Goal: Task Accomplishment & Management: Complete application form

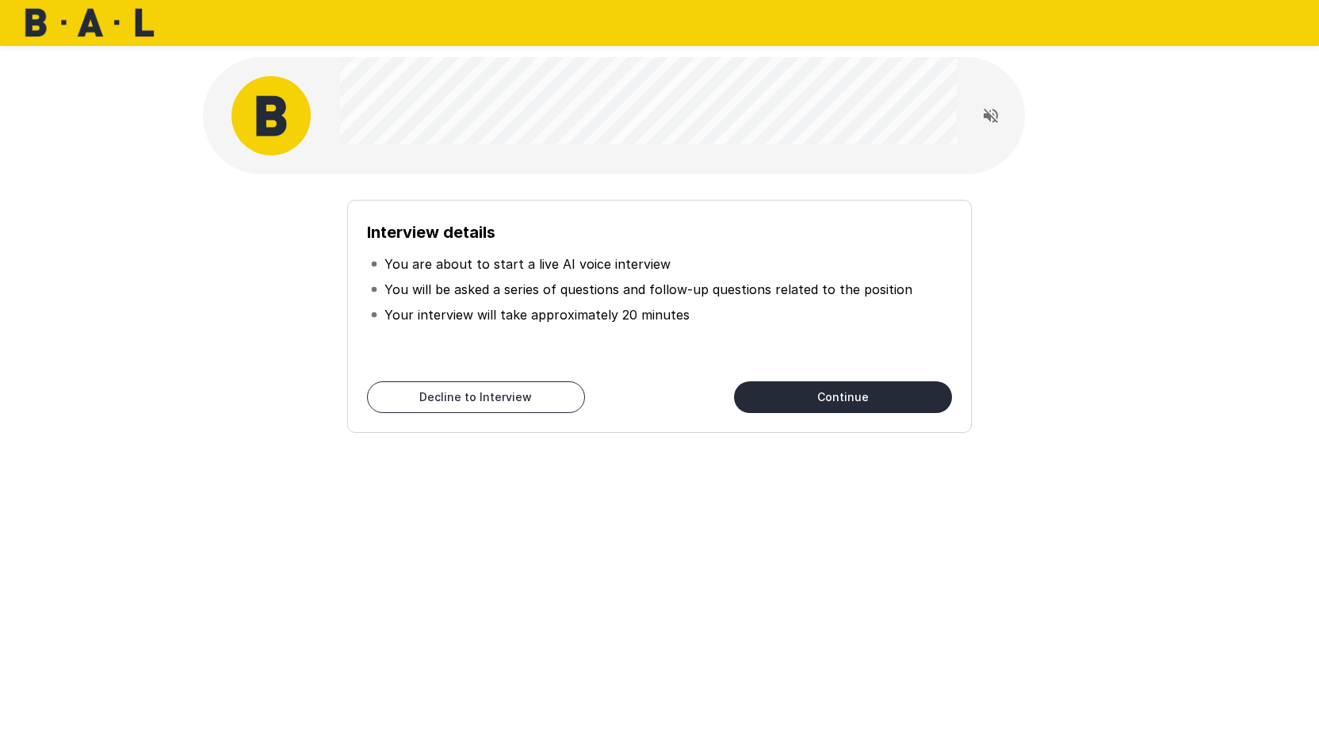
click at [442, 176] on div "Interview details You are about to start a live AI voice interview You will be …" at bounding box center [659, 306] width 913 height 265
click at [804, 397] on button "Continue" at bounding box center [843, 397] width 218 height 32
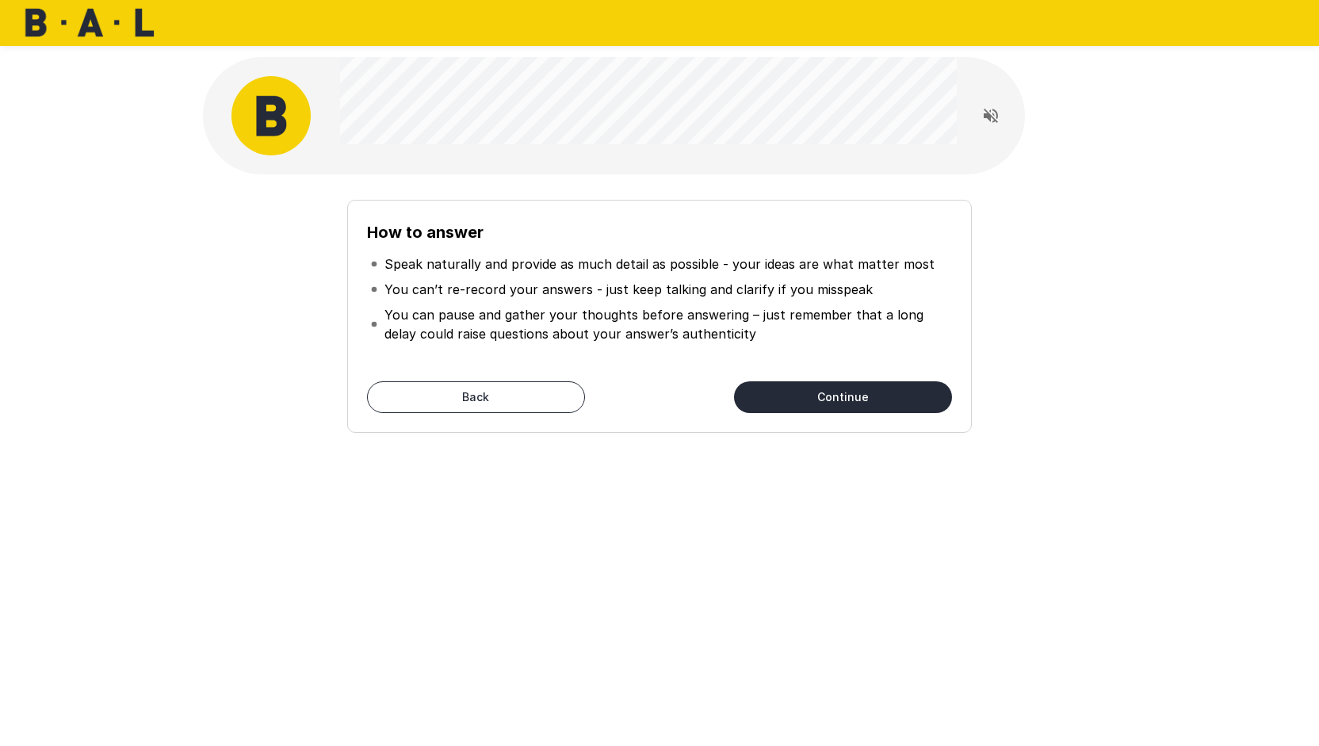
click at [802, 395] on button "Continue" at bounding box center [843, 397] width 218 height 32
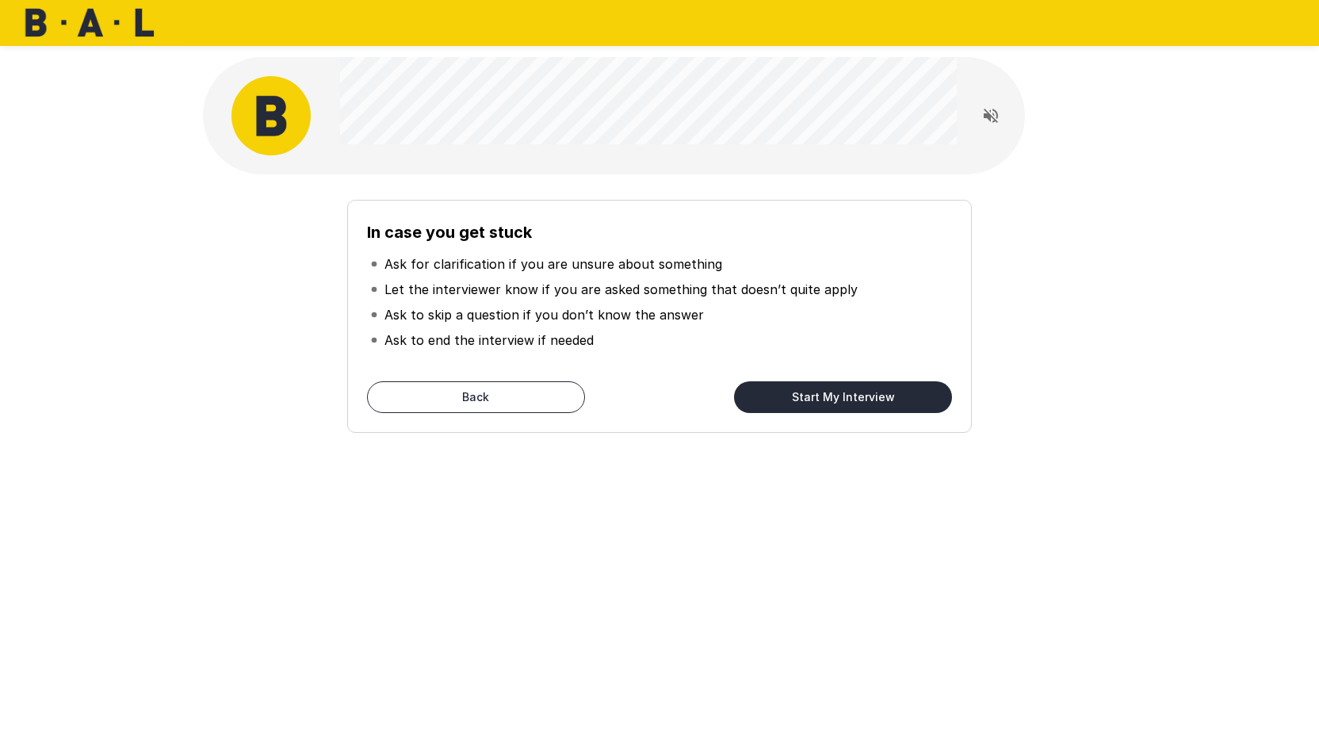
click at [797, 400] on button "Start My Interview" at bounding box center [843, 397] width 218 height 32
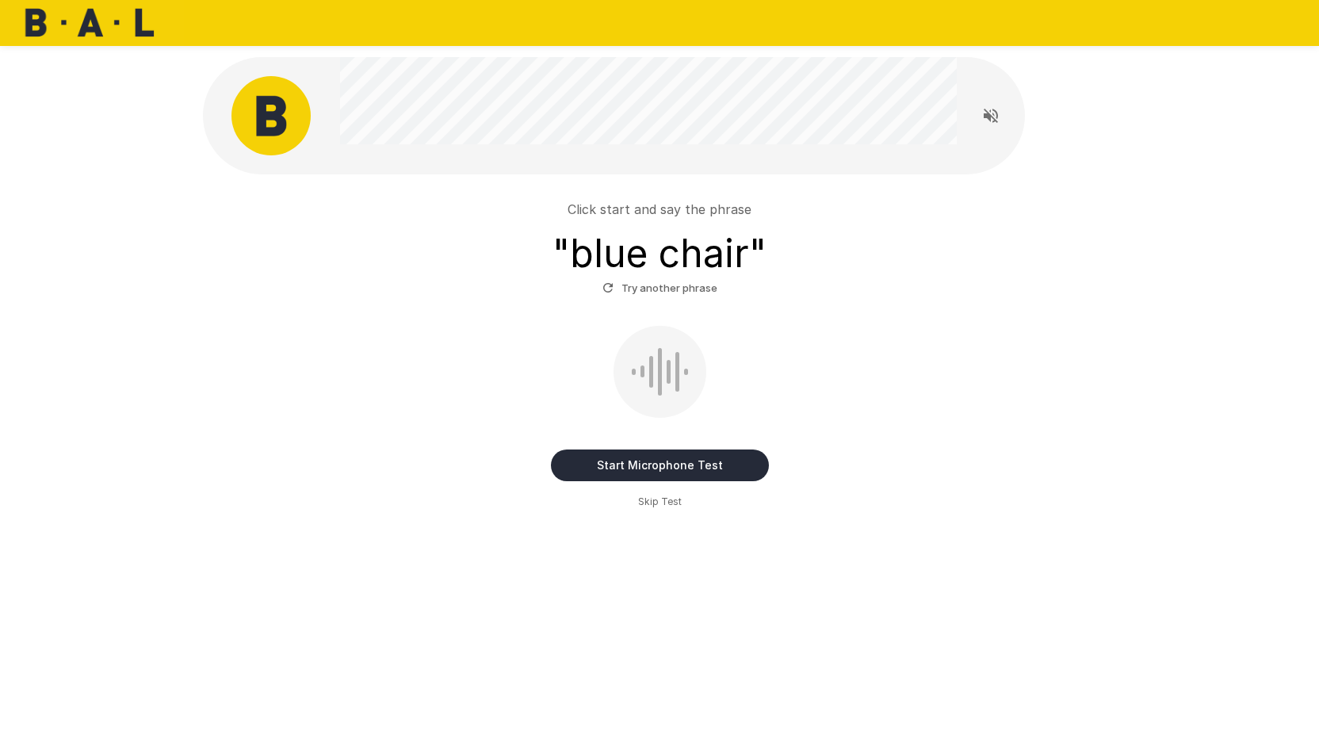
click at [574, 464] on button "Start Microphone Test" at bounding box center [660, 465] width 218 height 32
click at [578, 457] on button "Stop & Submit" at bounding box center [660, 465] width 218 height 32
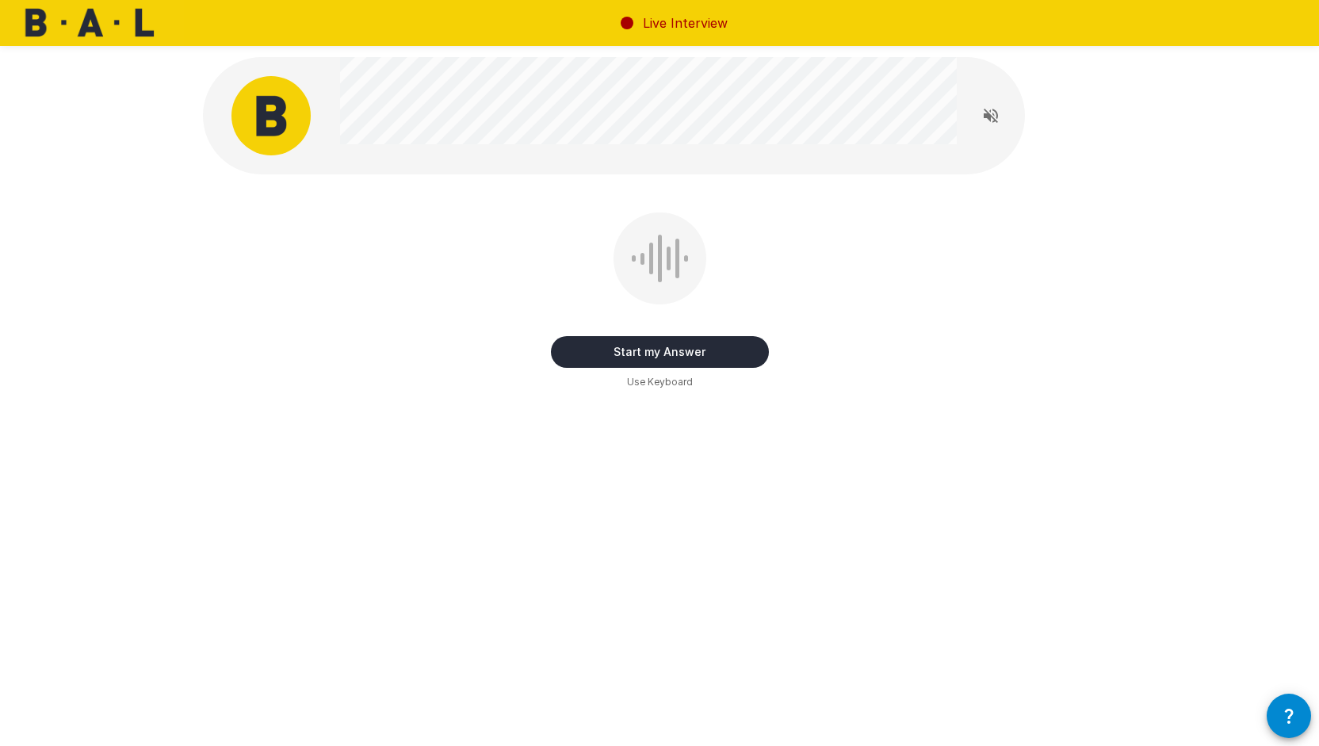
click at [607, 346] on button "Start my Answer" at bounding box center [660, 352] width 218 height 32
click at [580, 345] on button "Stop & Submit" at bounding box center [660, 352] width 218 height 32
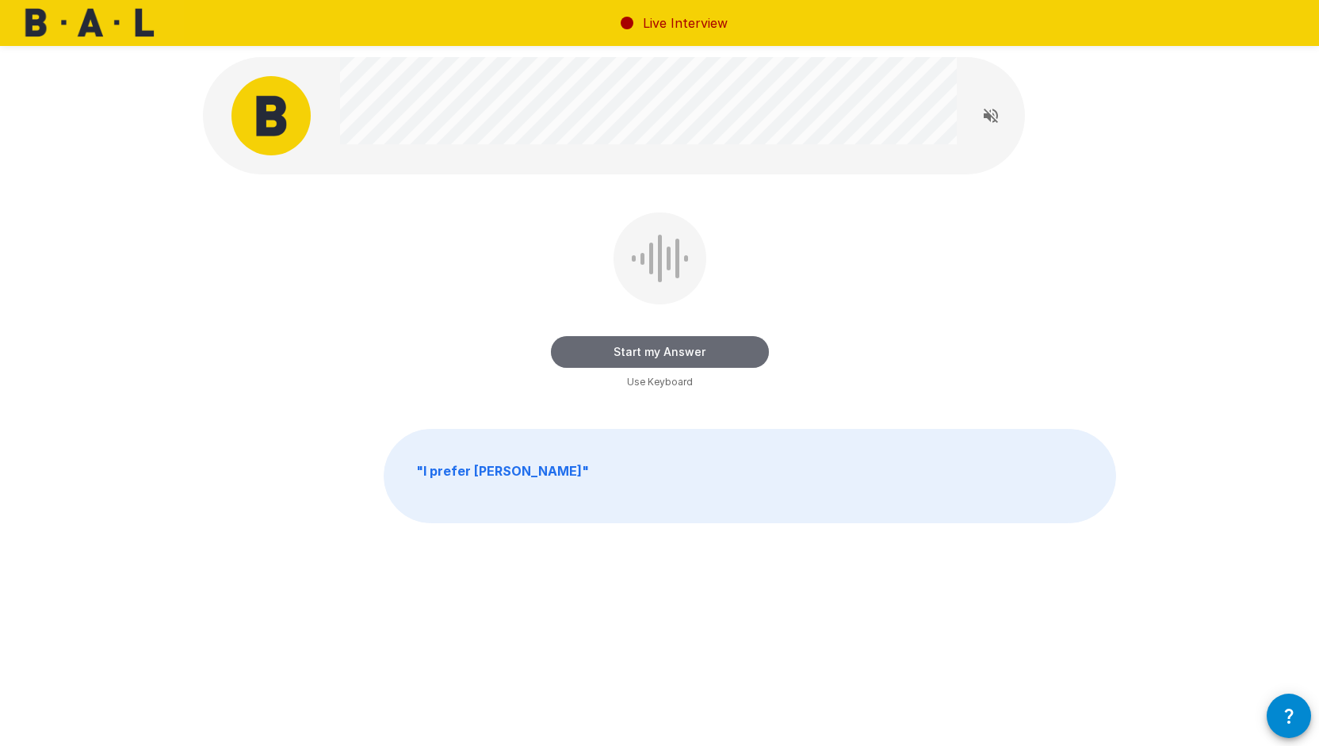
click at [609, 351] on button "Start my Answer" at bounding box center [660, 352] width 218 height 32
click at [555, 340] on div "Stop & Submit" at bounding box center [660, 352] width 218 height 32
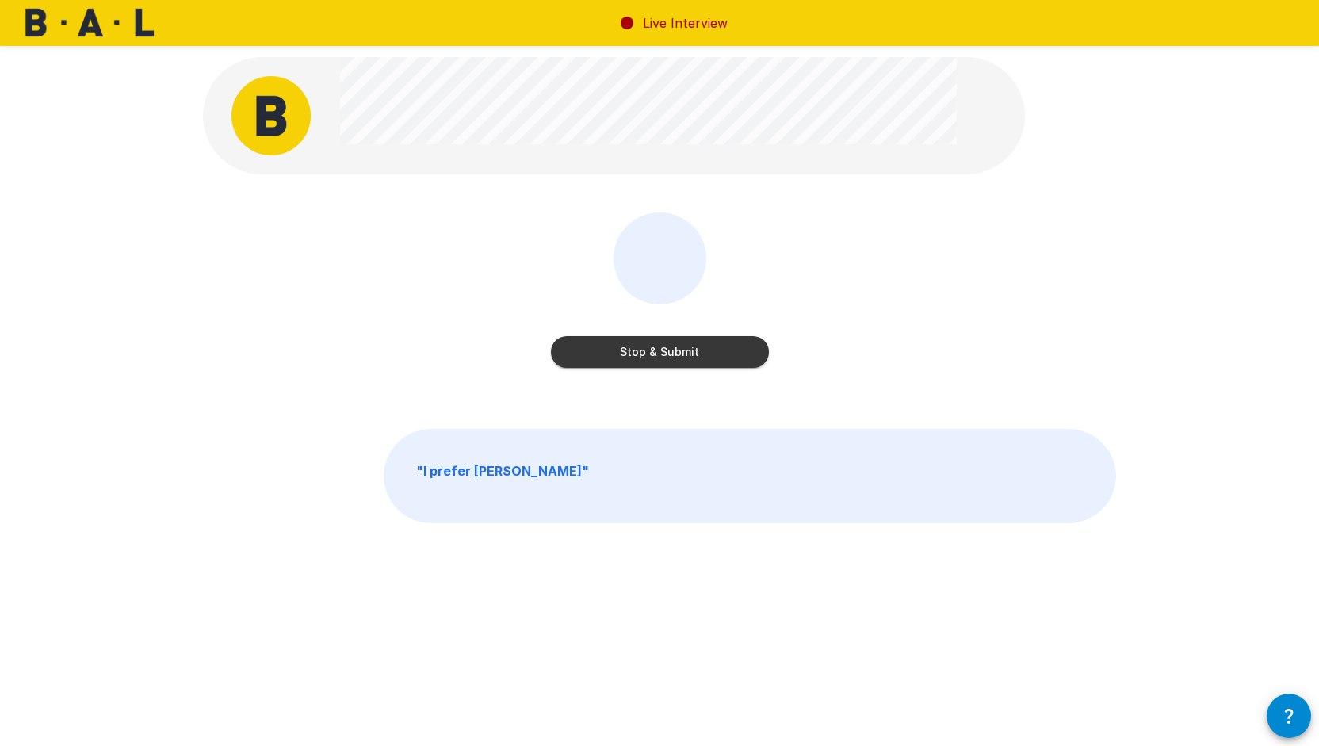
click at [587, 350] on button "Stop & Submit" at bounding box center [660, 352] width 218 height 32
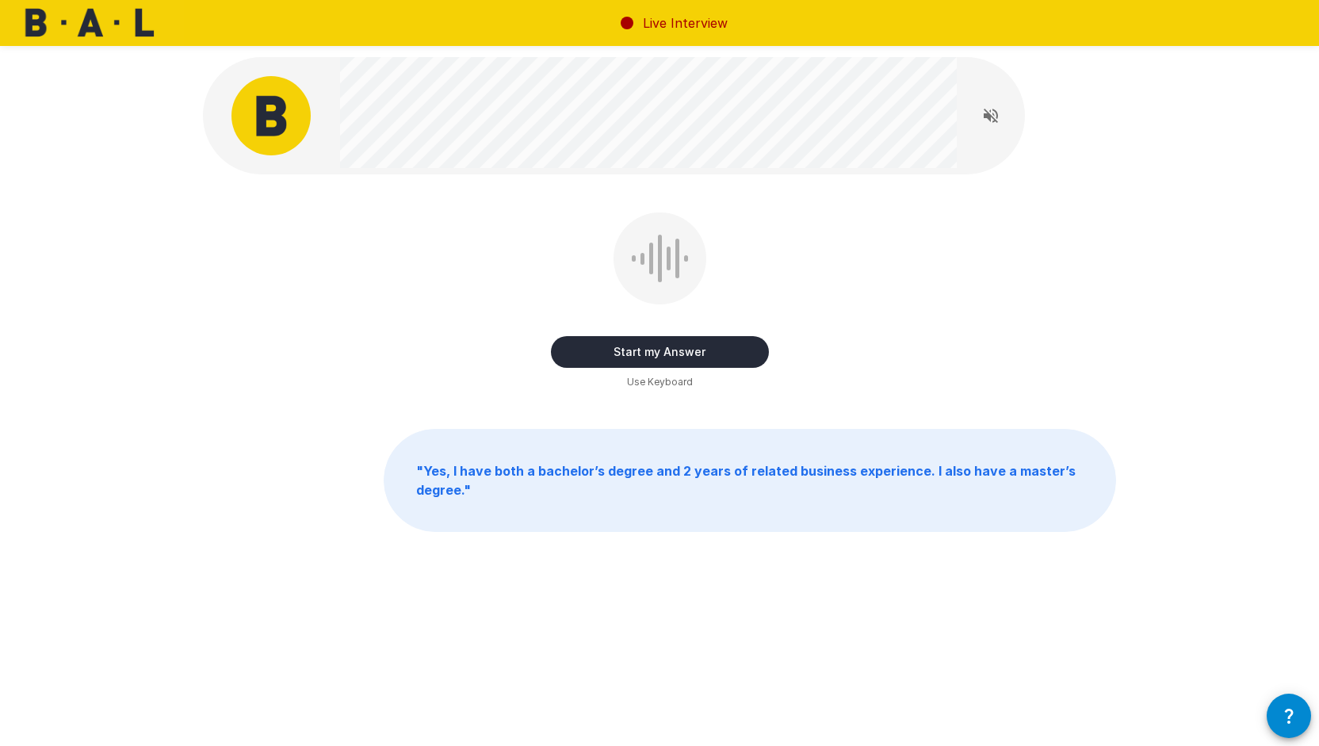
click at [601, 354] on button "Start my Answer" at bounding box center [660, 352] width 218 height 32
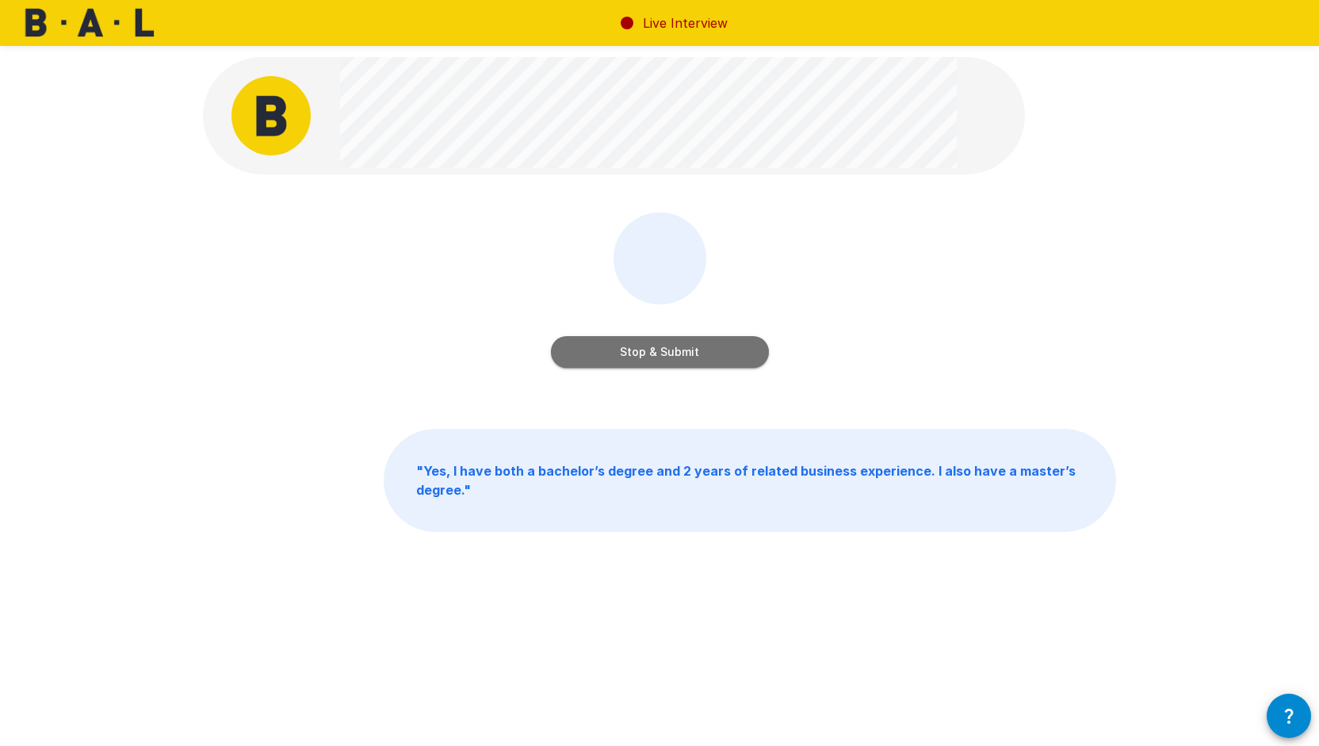
click at [605, 357] on button "Stop & Submit" at bounding box center [660, 352] width 218 height 32
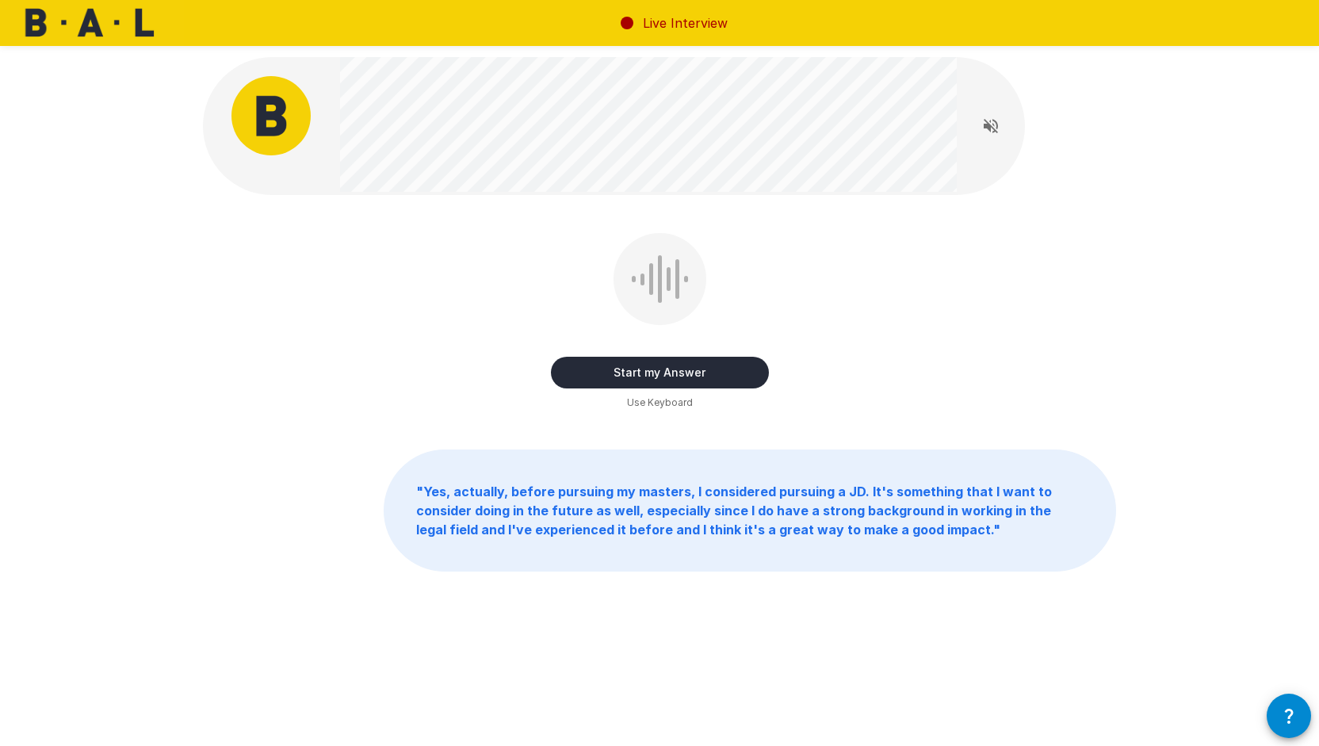
click at [586, 369] on button "Start my Answer" at bounding box center [660, 373] width 218 height 32
click at [599, 361] on button "Stop & Submit" at bounding box center [660, 373] width 218 height 32
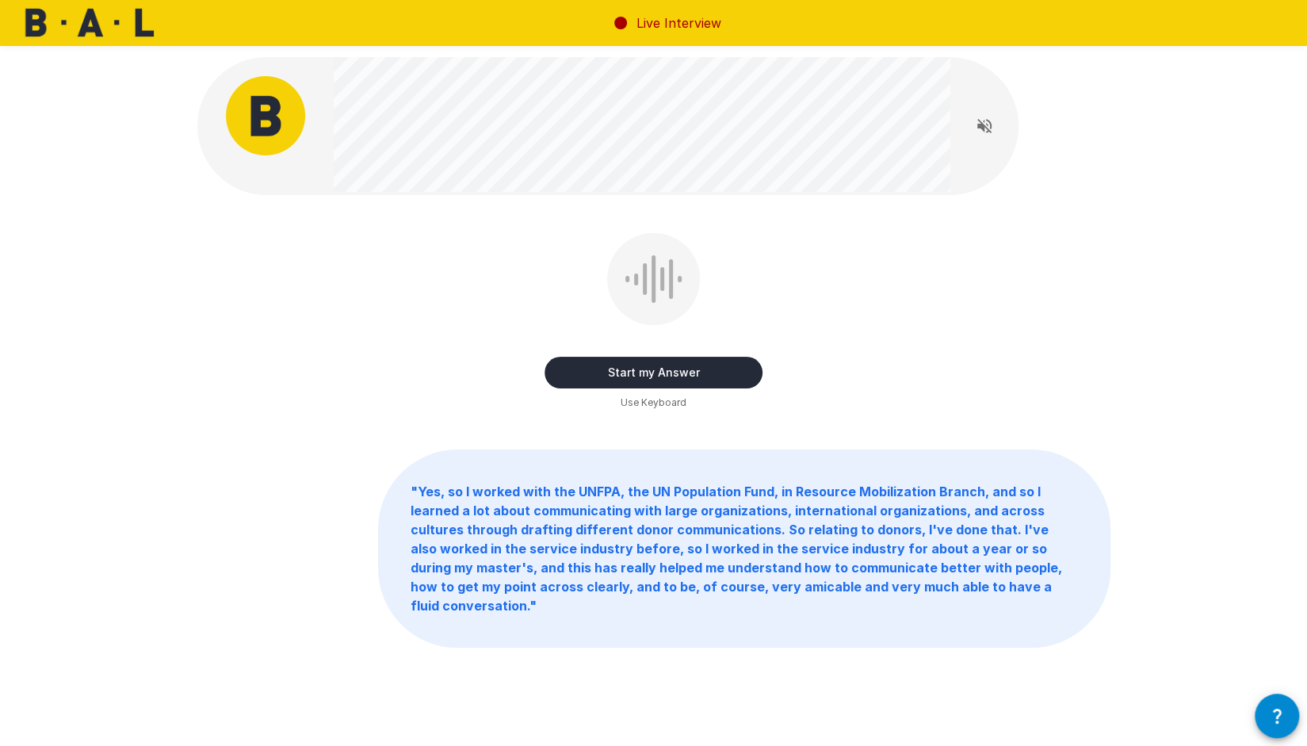
click at [695, 368] on button "Start my Answer" at bounding box center [653, 373] width 218 height 32
click at [610, 365] on button "Stop & Submit" at bounding box center [653, 373] width 218 height 32
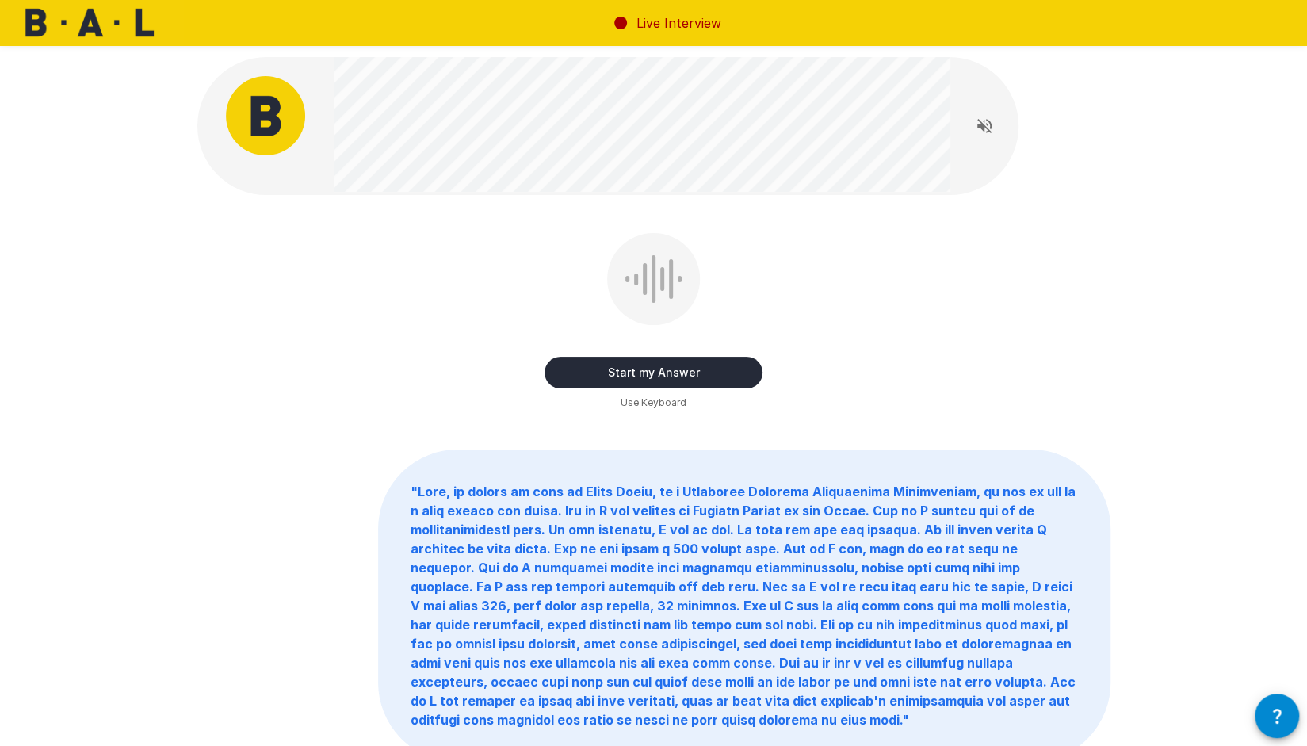
click at [632, 368] on button "Start my Answer" at bounding box center [653, 373] width 218 height 32
click at [582, 364] on button "Stop & Submit" at bounding box center [653, 373] width 218 height 32
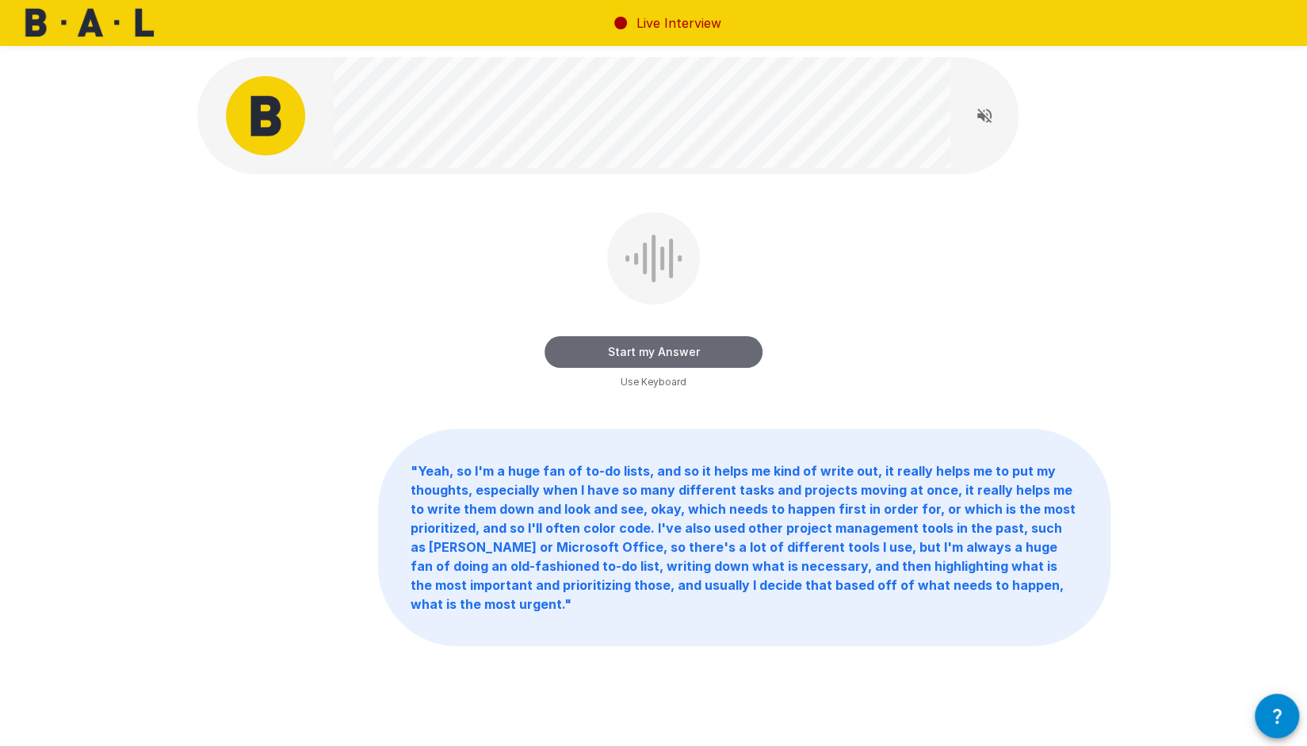
click at [698, 339] on button "Start my Answer" at bounding box center [653, 352] width 218 height 32
click at [601, 352] on button "Stop & Submit" at bounding box center [653, 352] width 218 height 32
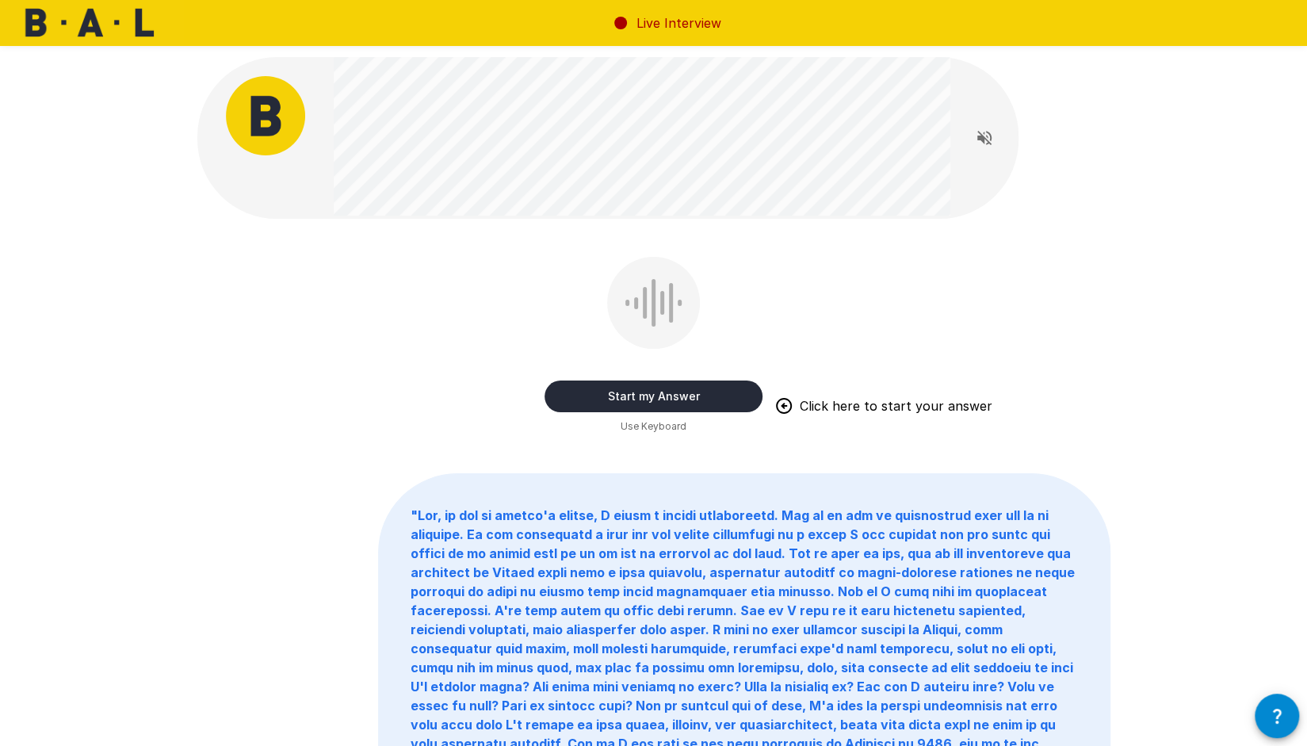
click at [620, 388] on button "Start my Answer" at bounding box center [653, 396] width 218 height 32
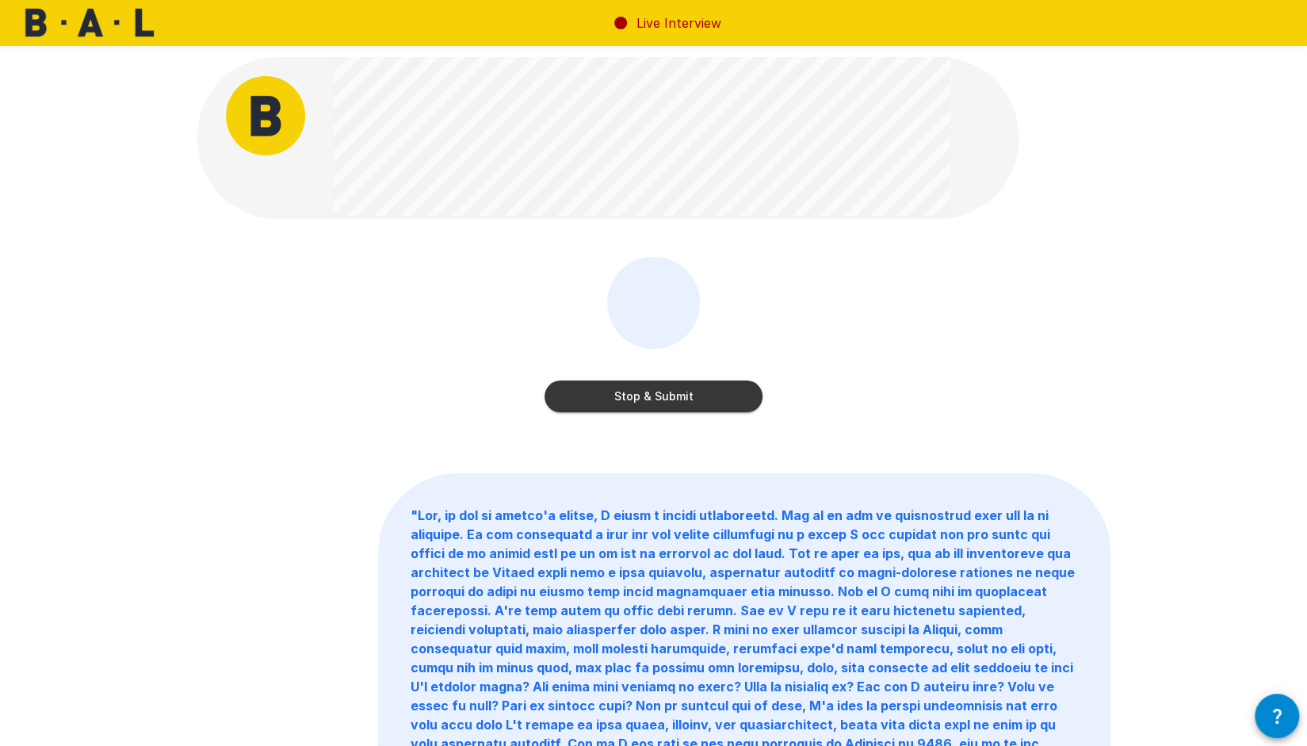
click at [629, 407] on button "Stop & Submit" at bounding box center [653, 396] width 218 height 32
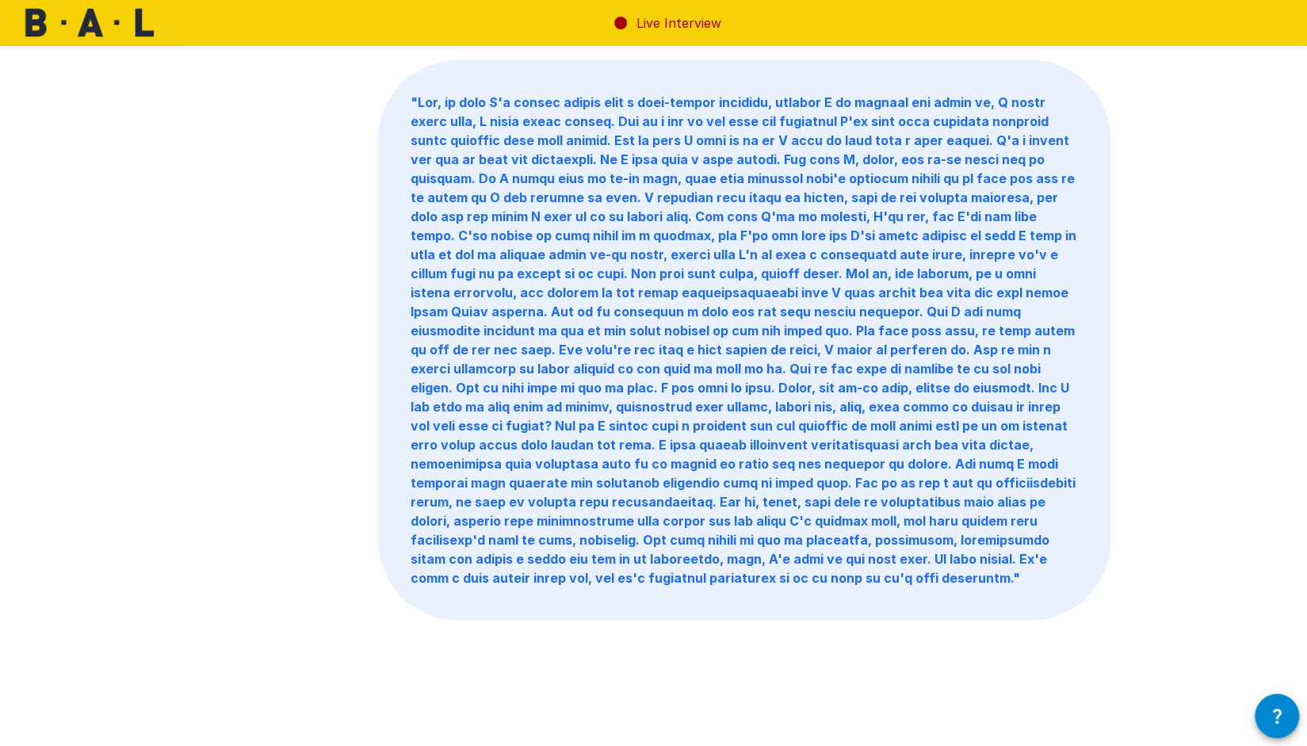
scroll to position [52, 0]
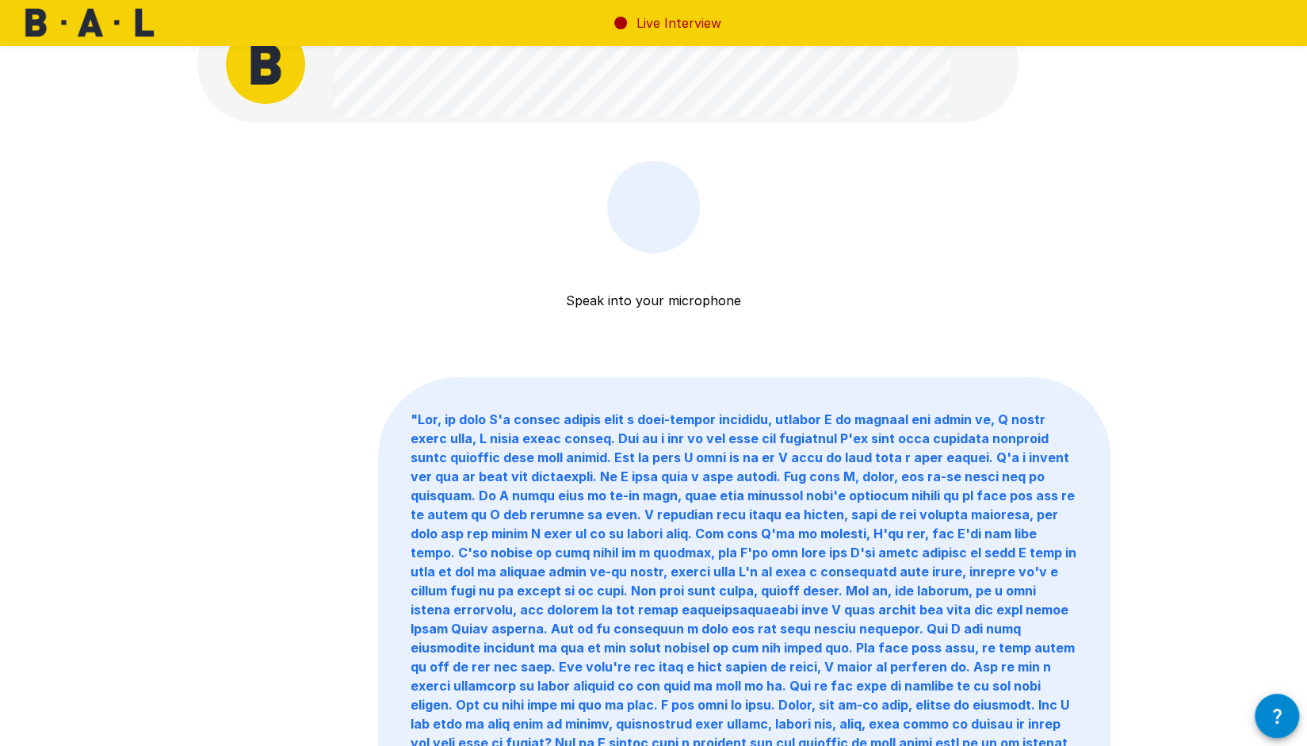
click at [642, 243] on div at bounding box center [653, 207] width 93 height 92
click at [643, 241] on div at bounding box center [653, 207] width 93 height 92
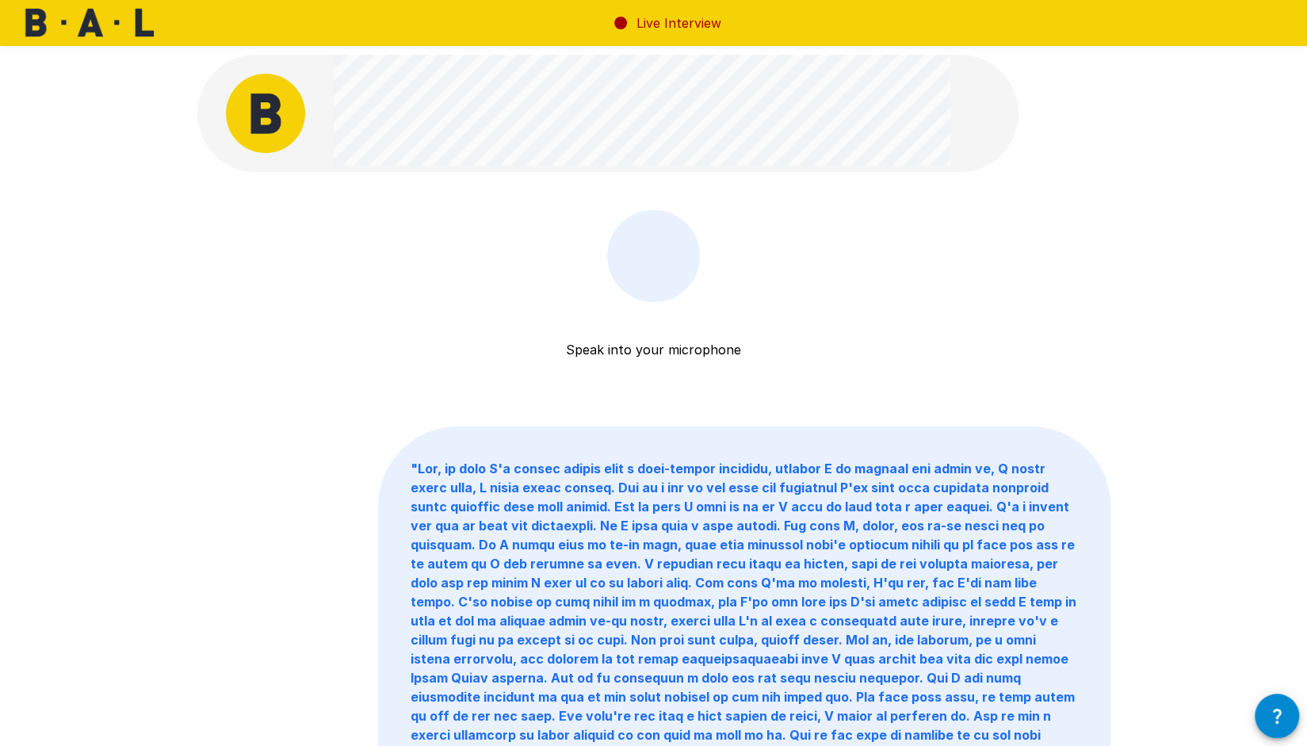
scroll to position [0, 0]
click at [653, 275] on div at bounding box center [653, 259] width 61 height 48
click at [1137, 578] on div "Speak into your microphone Stop & Submit " "" at bounding box center [653, 557] width 1307 height 1115
click at [670, 293] on div at bounding box center [653, 258] width 93 height 92
click at [626, 272] on div at bounding box center [653, 259] width 61 height 48
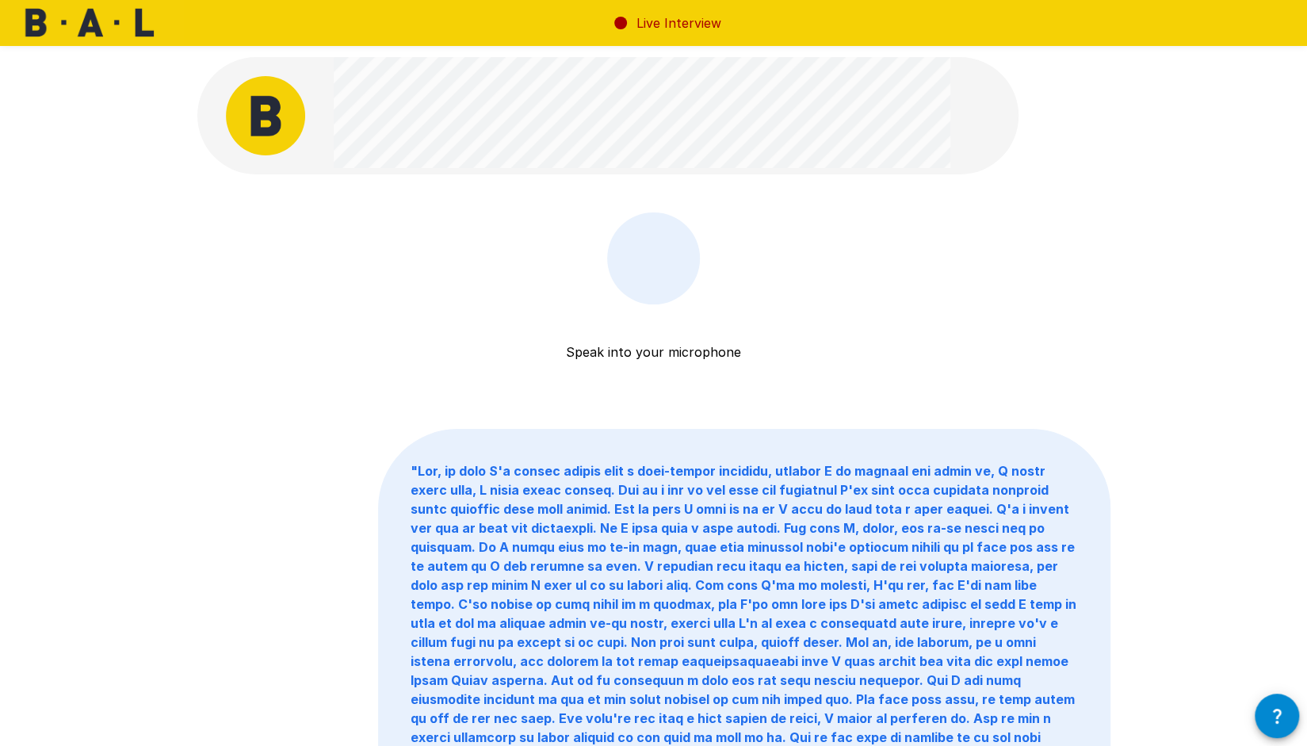
drag, startPoint x: 626, startPoint y: 272, endPoint x: 626, endPoint y: 262, distance: 10.3
click at [626, 272] on div at bounding box center [653, 259] width 61 height 48
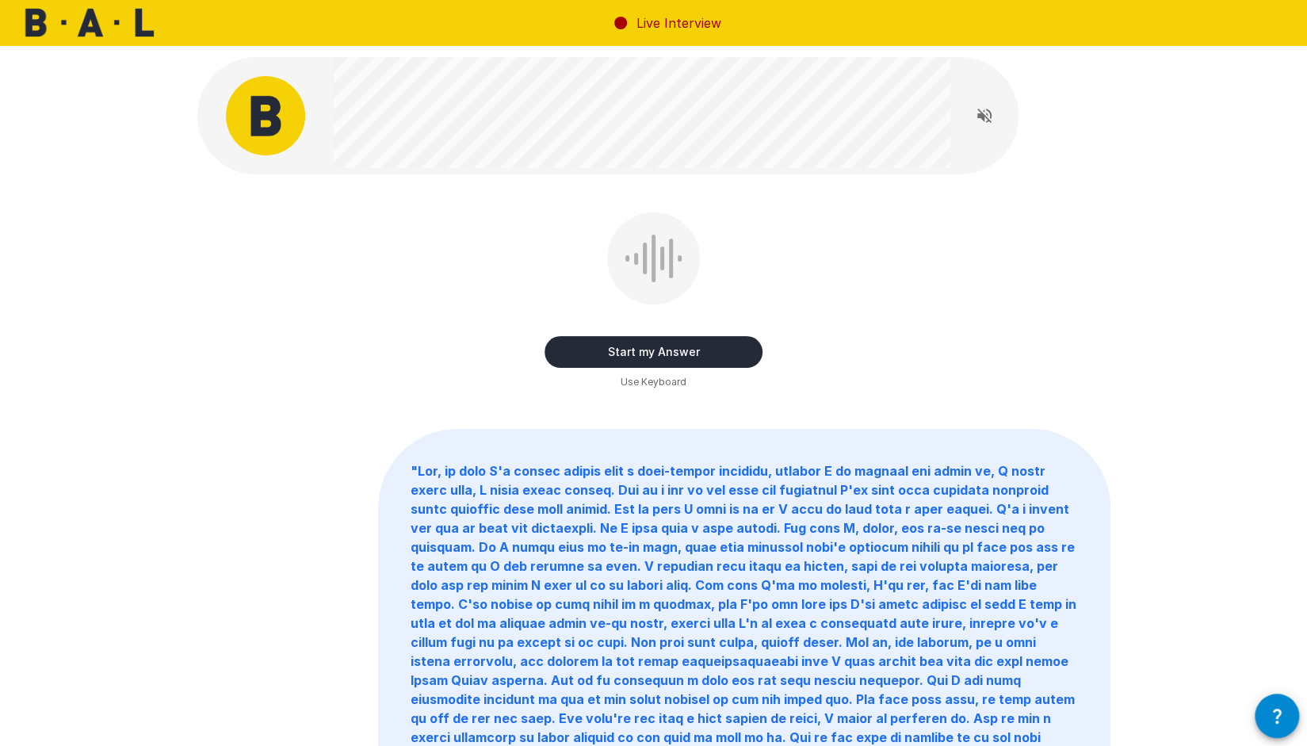
click at [618, 353] on button "Start my Answer" at bounding box center [653, 352] width 218 height 32
click at [594, 353] on button "Stop & Submit" at bounding box center [653, 352] width 218 height 32
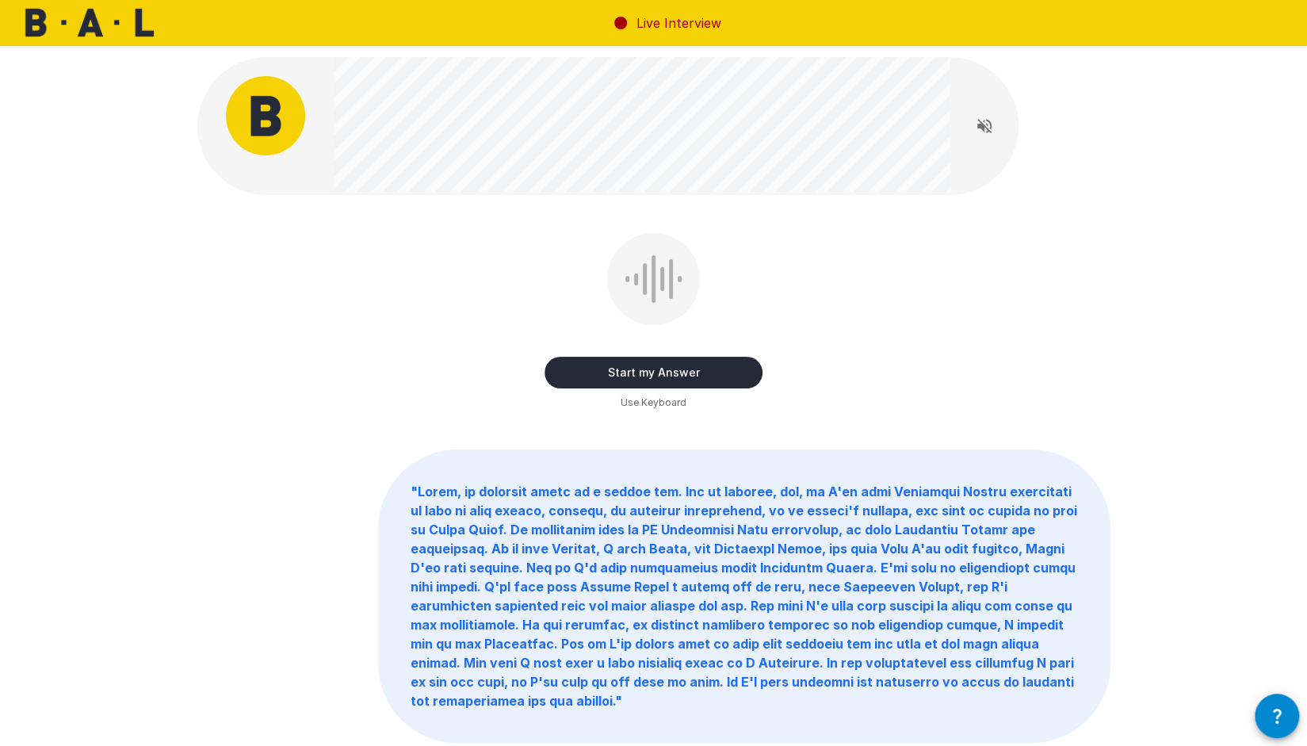
click at [571, 369] on button "Start my Answer" at bounding box center [653, 373] width 218 height 32
click at [586, 362] on button "Stop & Submit" at bounding box center [653, 373] width 218 height 32
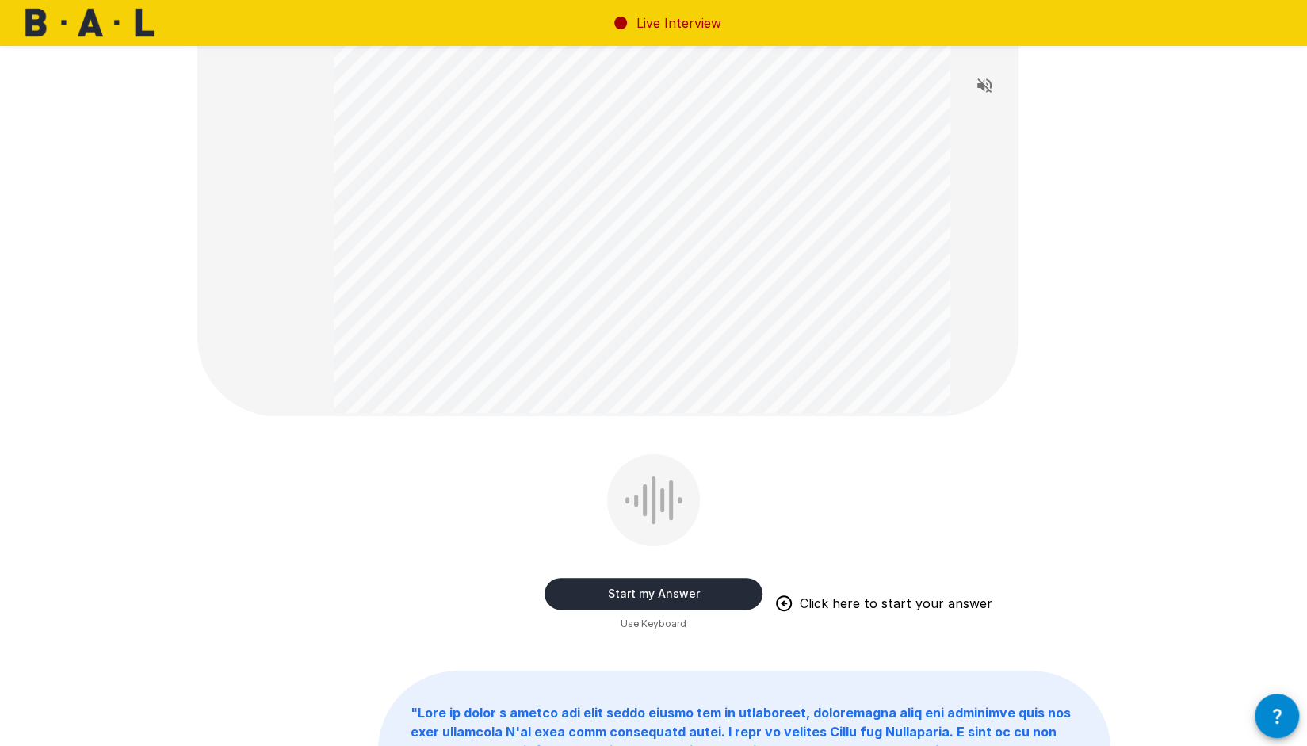
scroll to position [317, 0]
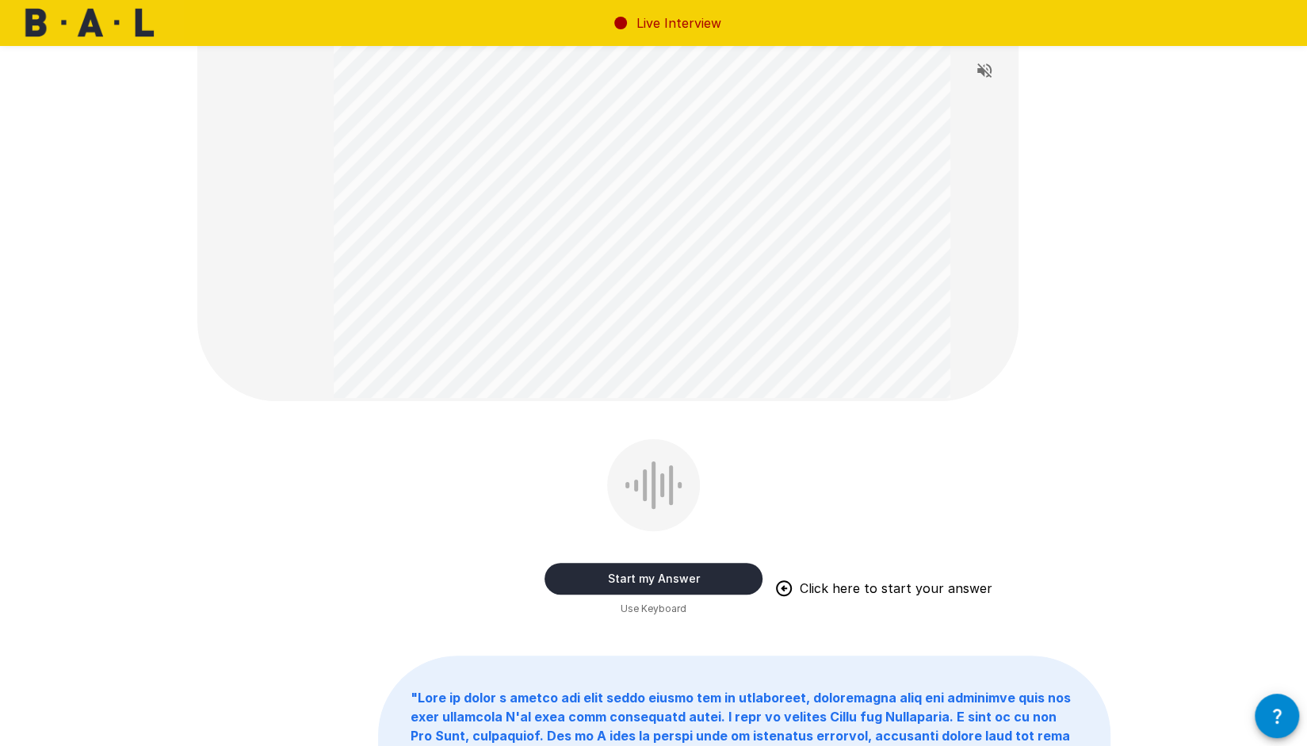
click at [580, 578] on button "Start my Answer" at bounding box center [653, 579] width 218 height 32
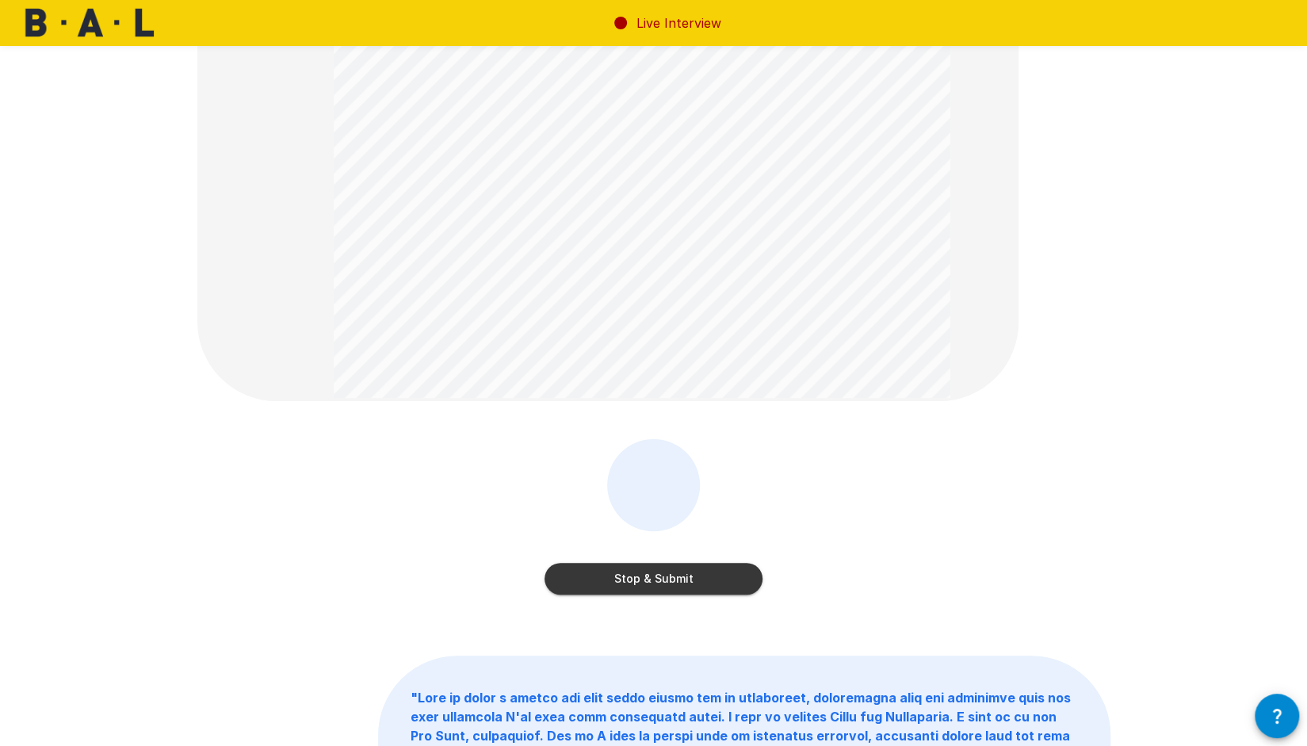
click at [640, 571] on button "Stop & Submit" at bounding box center [653, 579] width 218 height 32
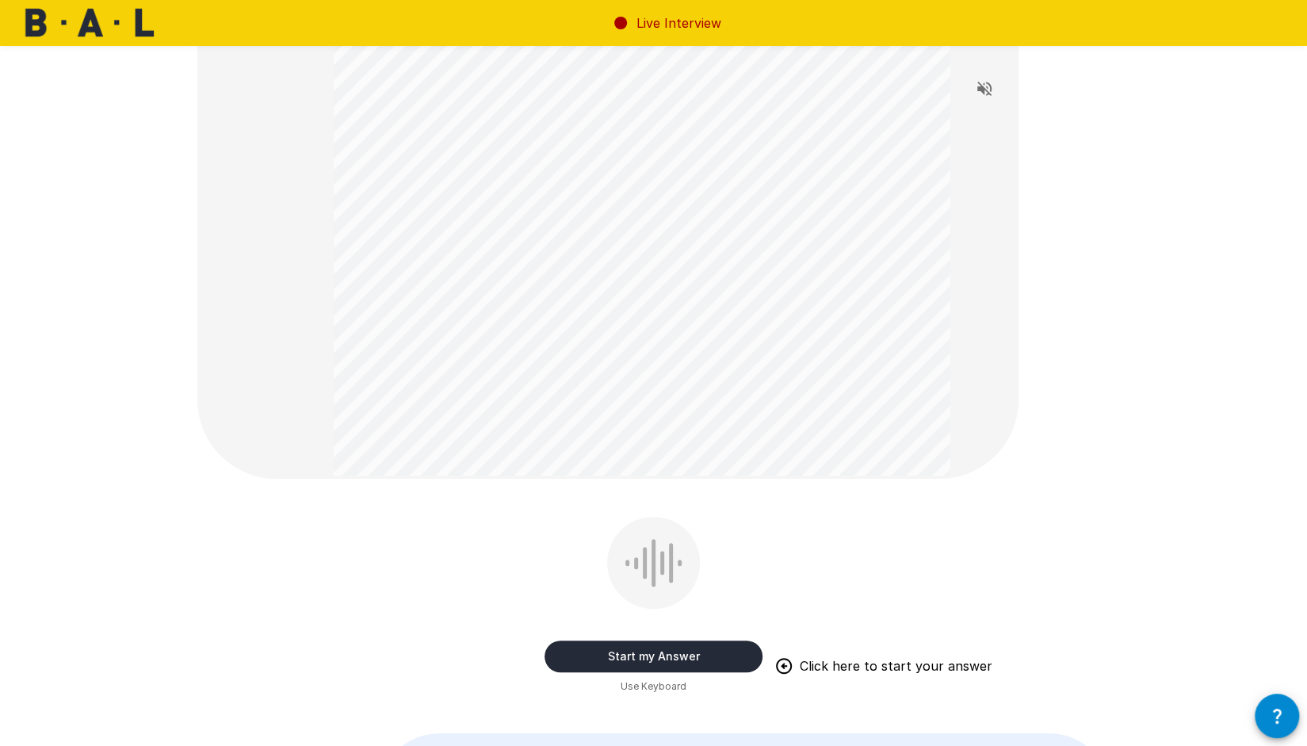
scroll to position [396, 0]
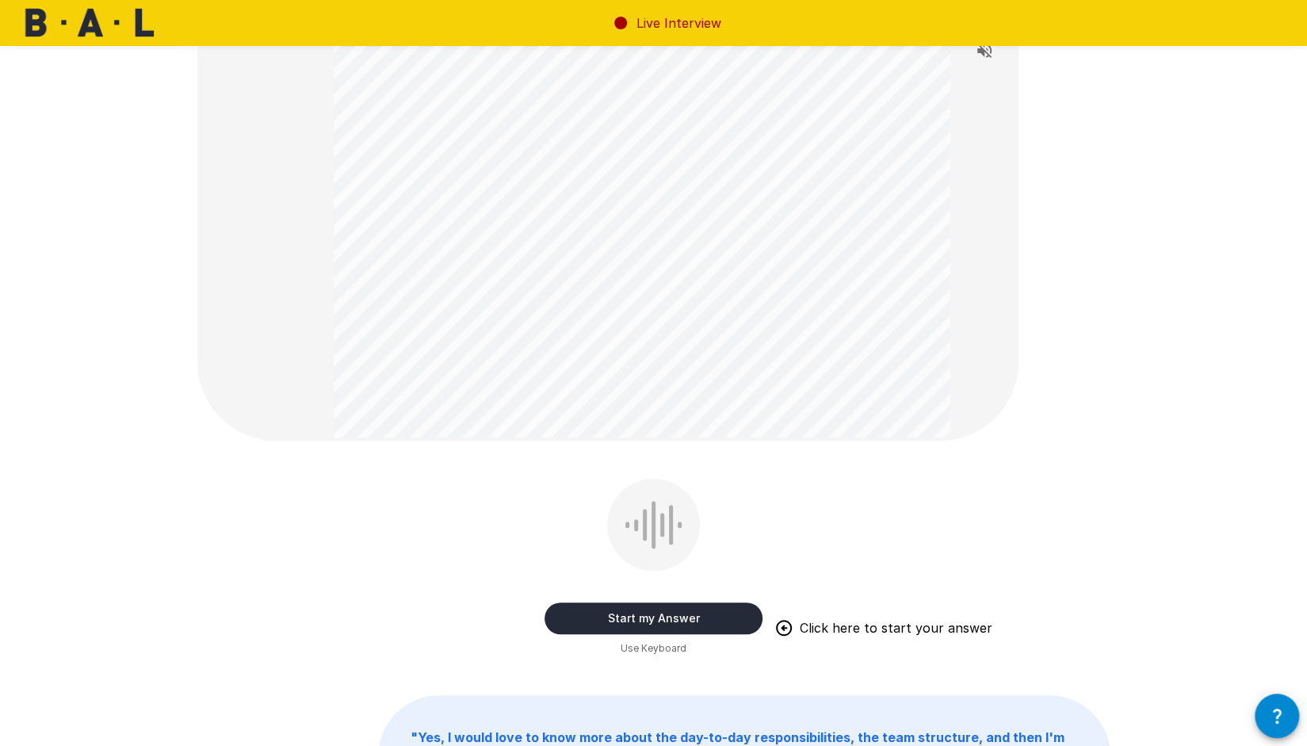
click at [584, 618] on button "Start my Answer" at bounding box center [653, 618] width 218 height 32
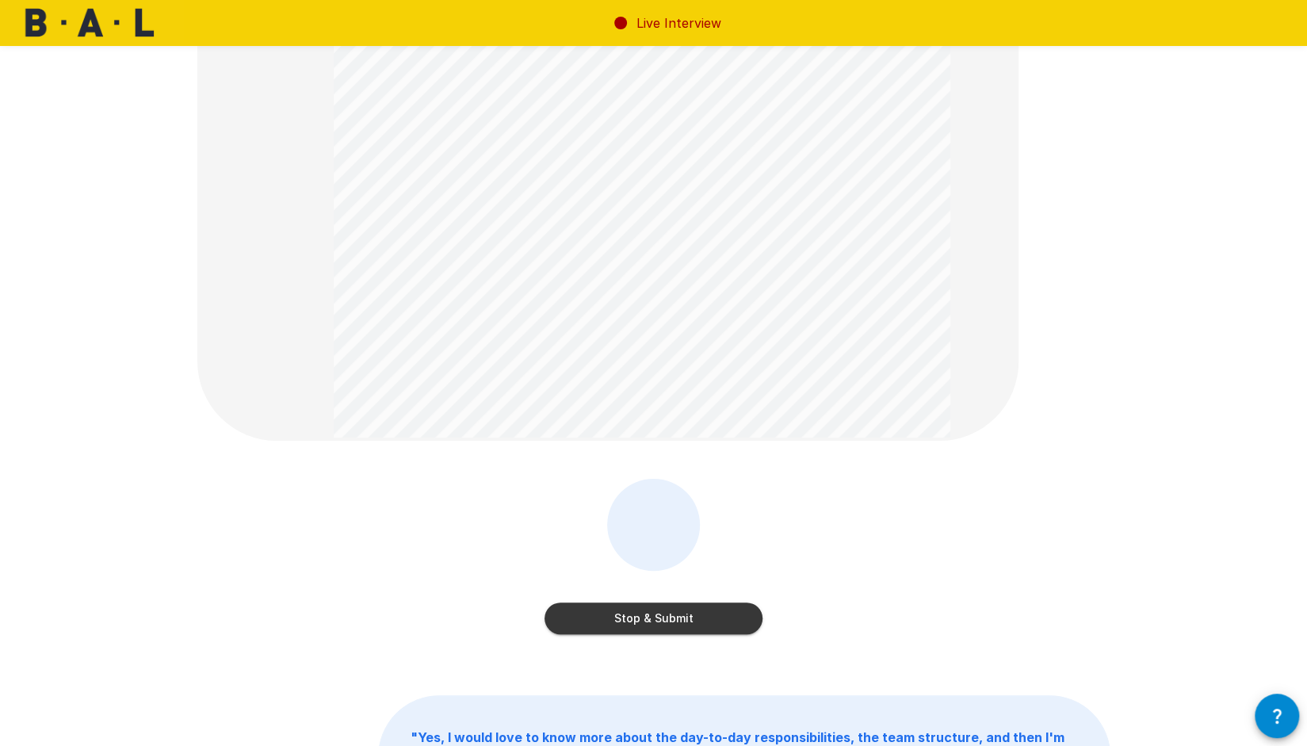
click at [596, 613] on button "Stop & Submit" at bounding box center [653, 618] width 218 height 32
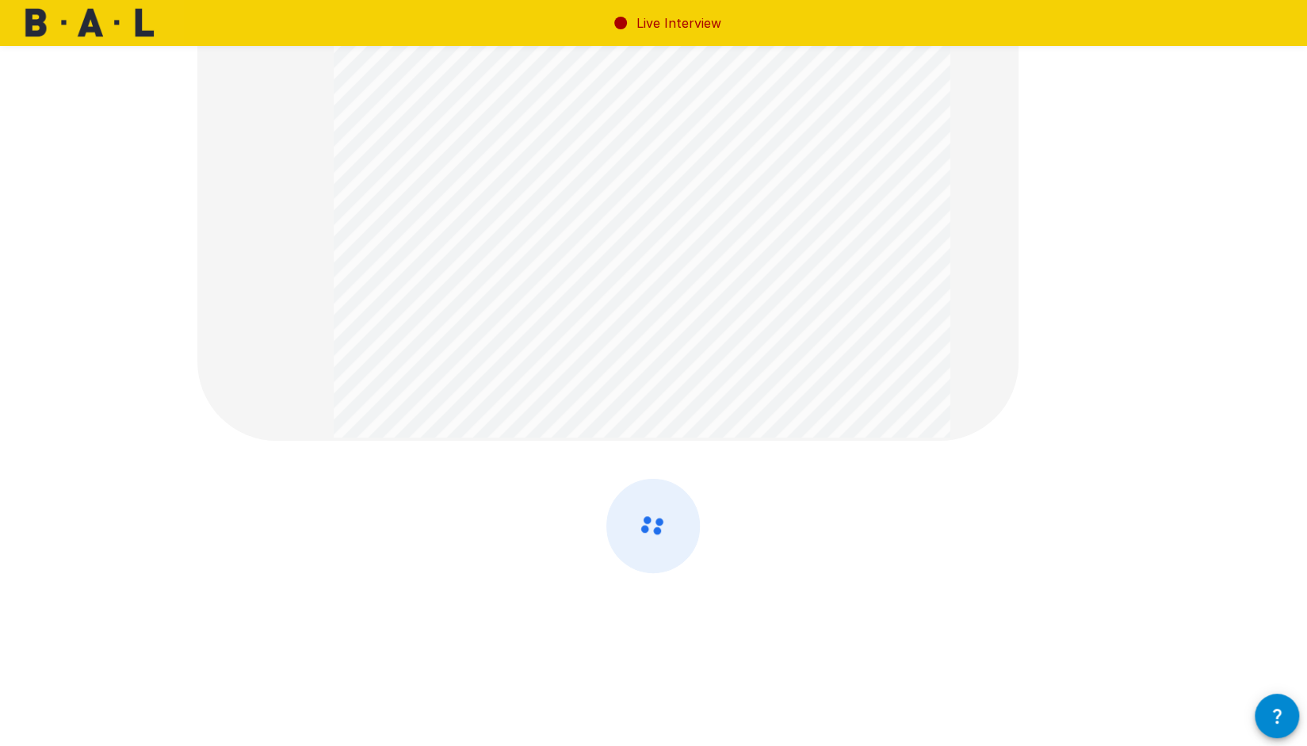
scroll to position [0, 0]
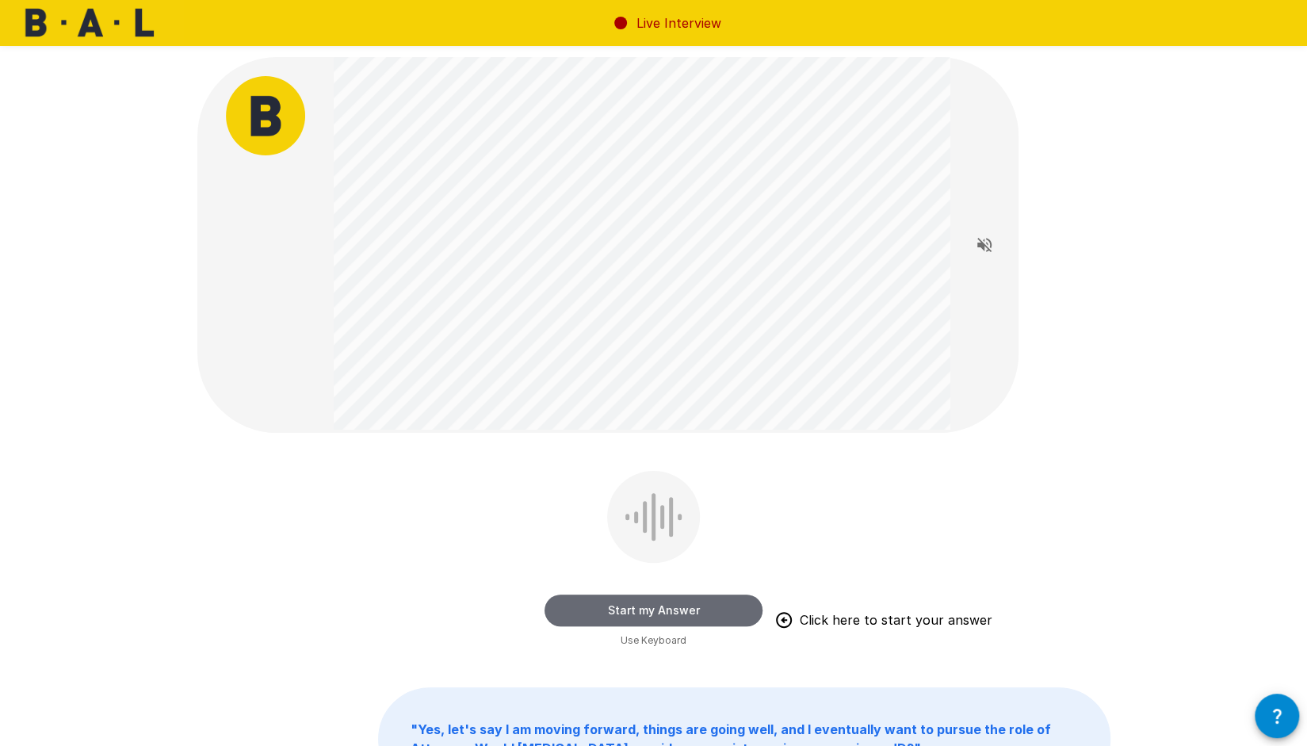
click at [591, 608] on button "Start my Answer" at bounding box center [653, 610] width 218 height 32
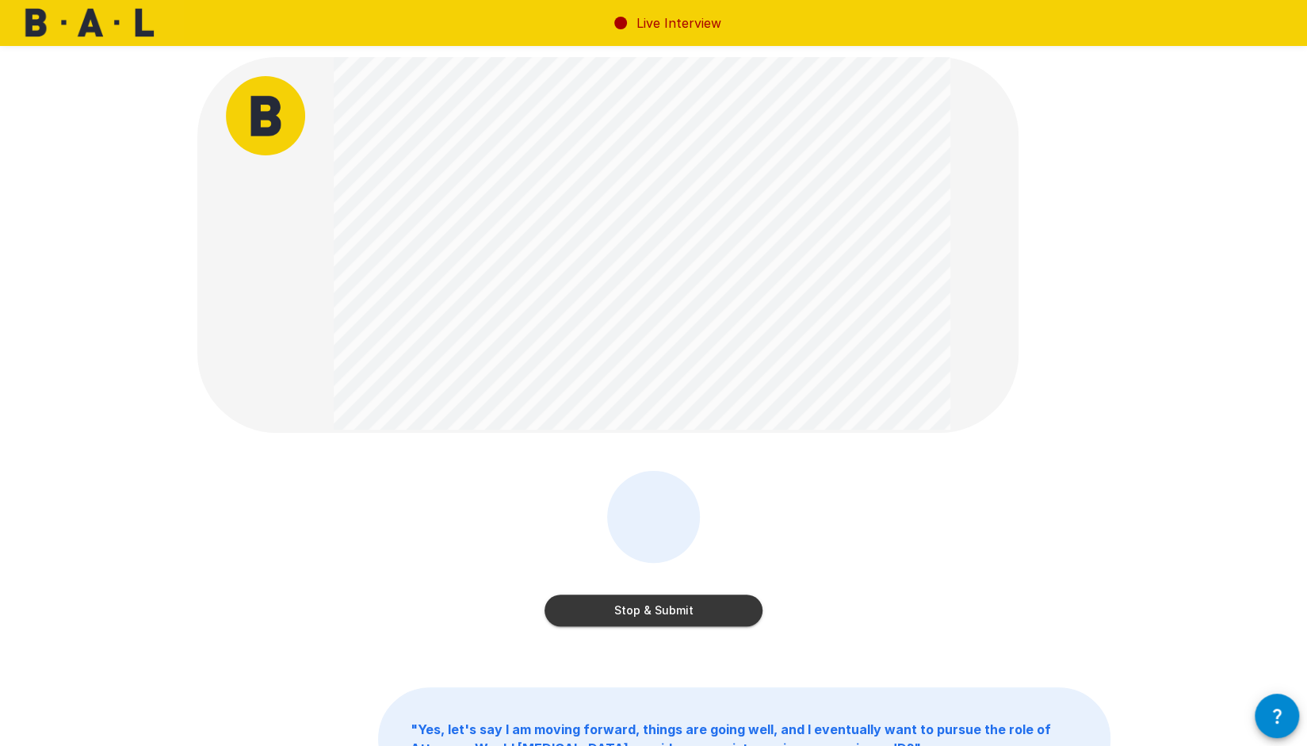
click at [610, 601] on button "Stop & Submit" at bounding box center [653, 610] width 218 height 32
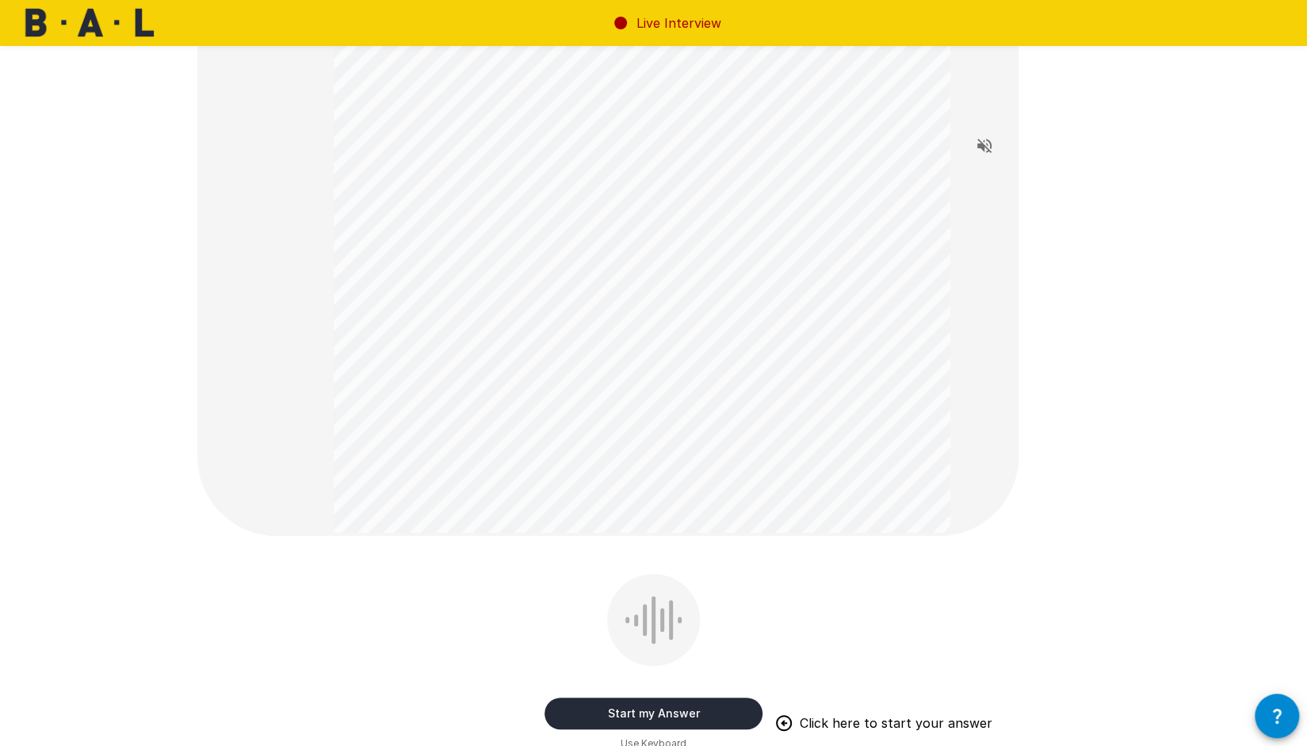
scroll to position [317, 0]
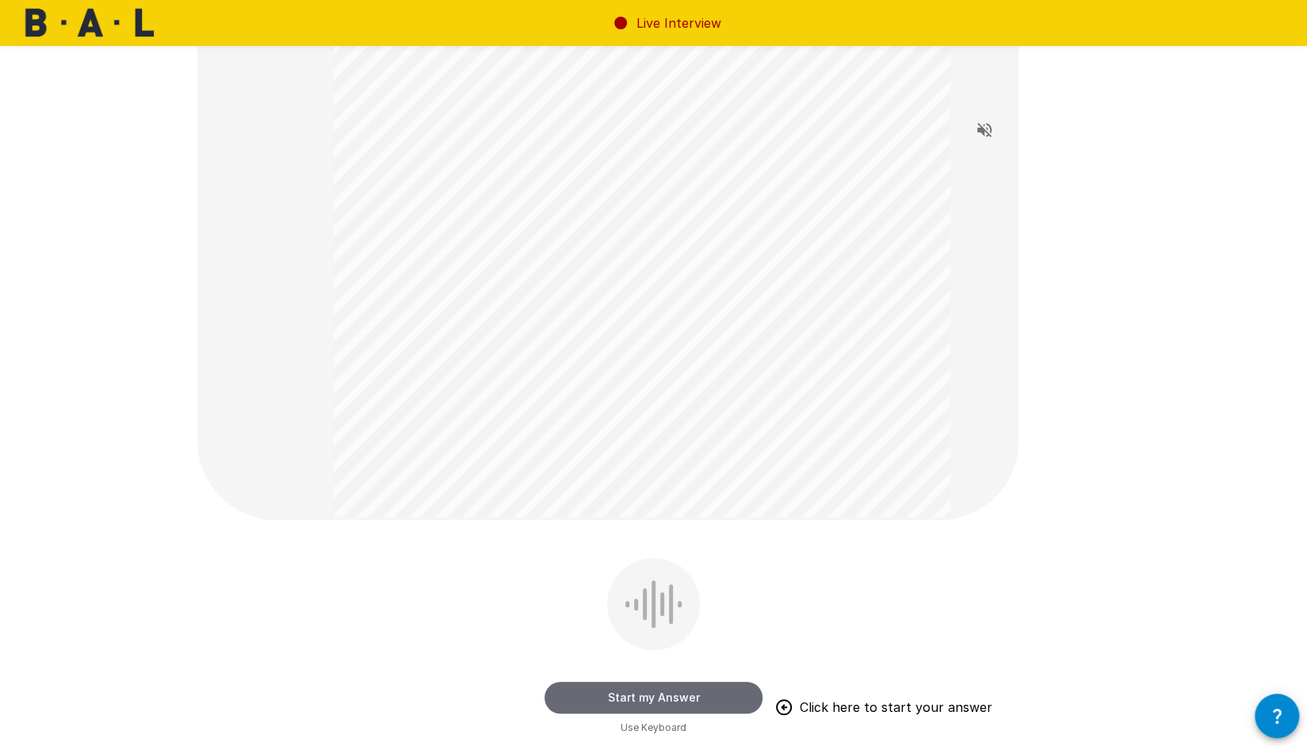
click at [594, 689] on button "Start my Answer" at bounding box center [653, 698] width 218 height 32
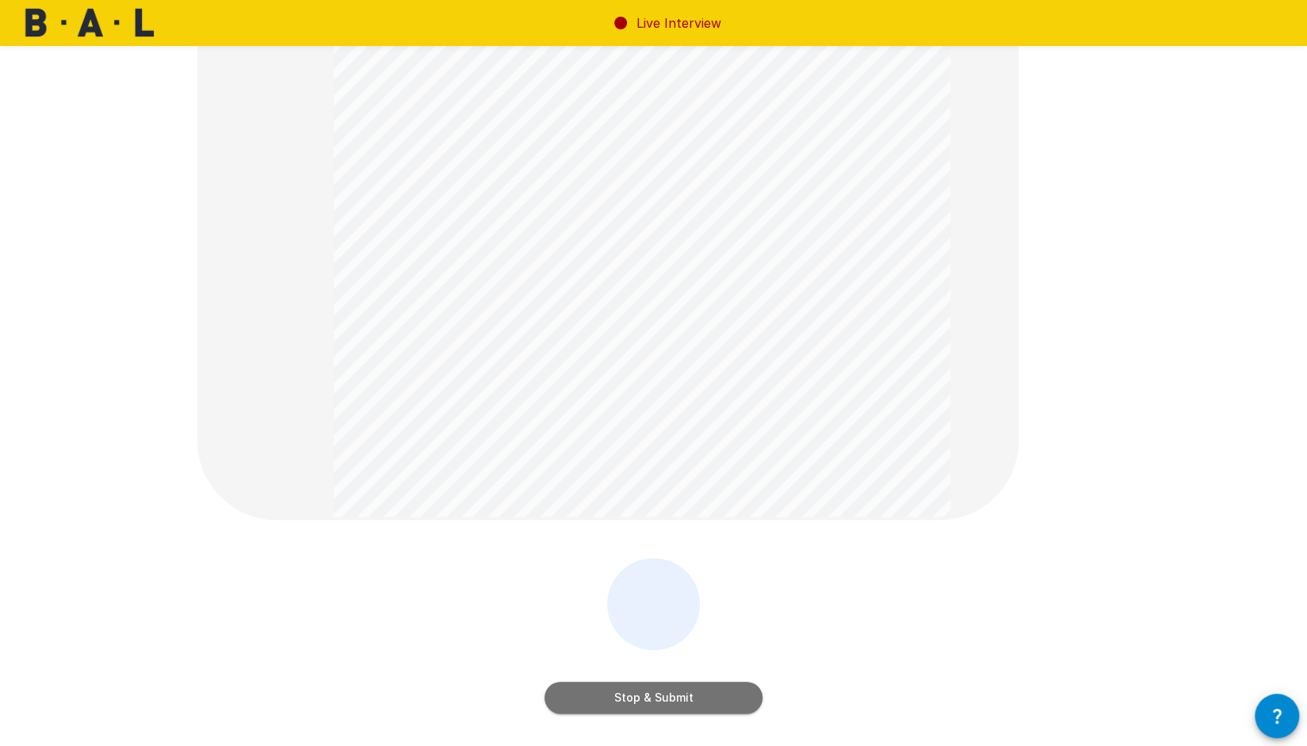
click at [594, 689] on button "Stop & Submit" at bounding box center [653, 698] width 218 height 32
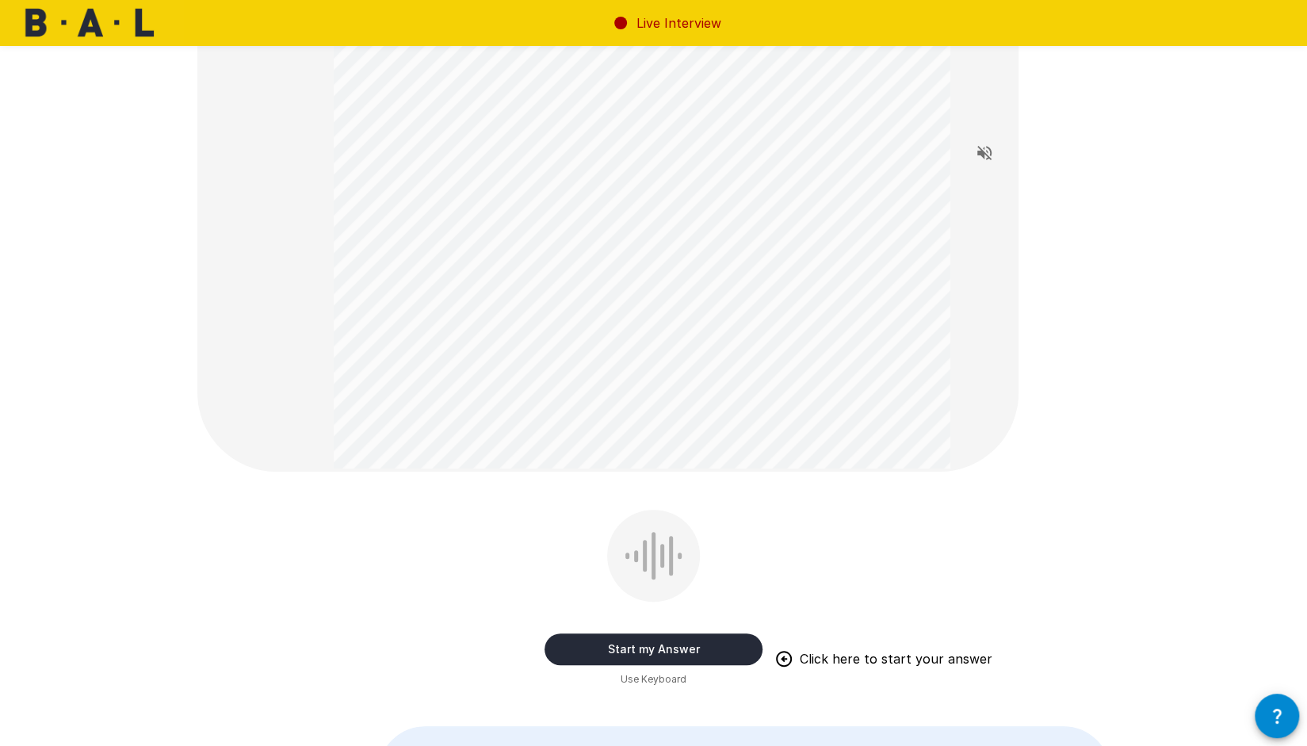
scroll to position [238, 0]
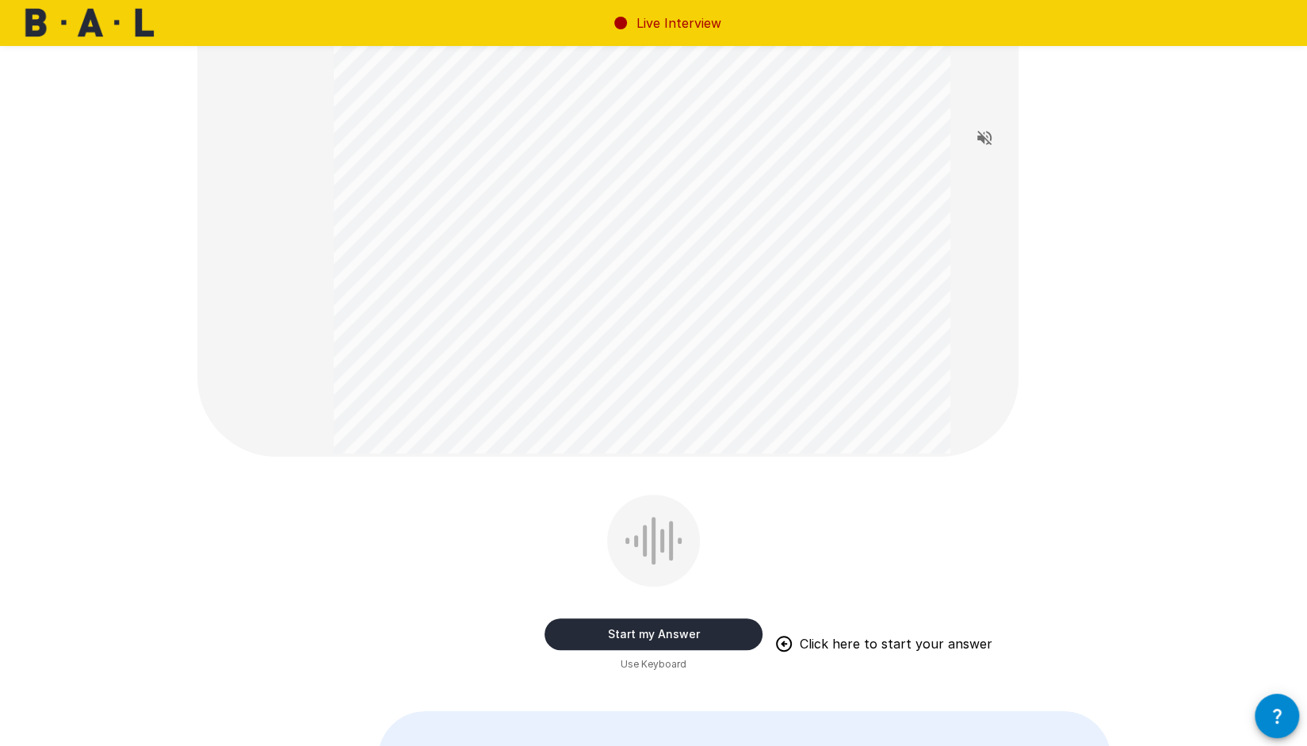
click at [582, 628] on button "Start my Answer" at bounding box center [653, 634] width 218 height 32
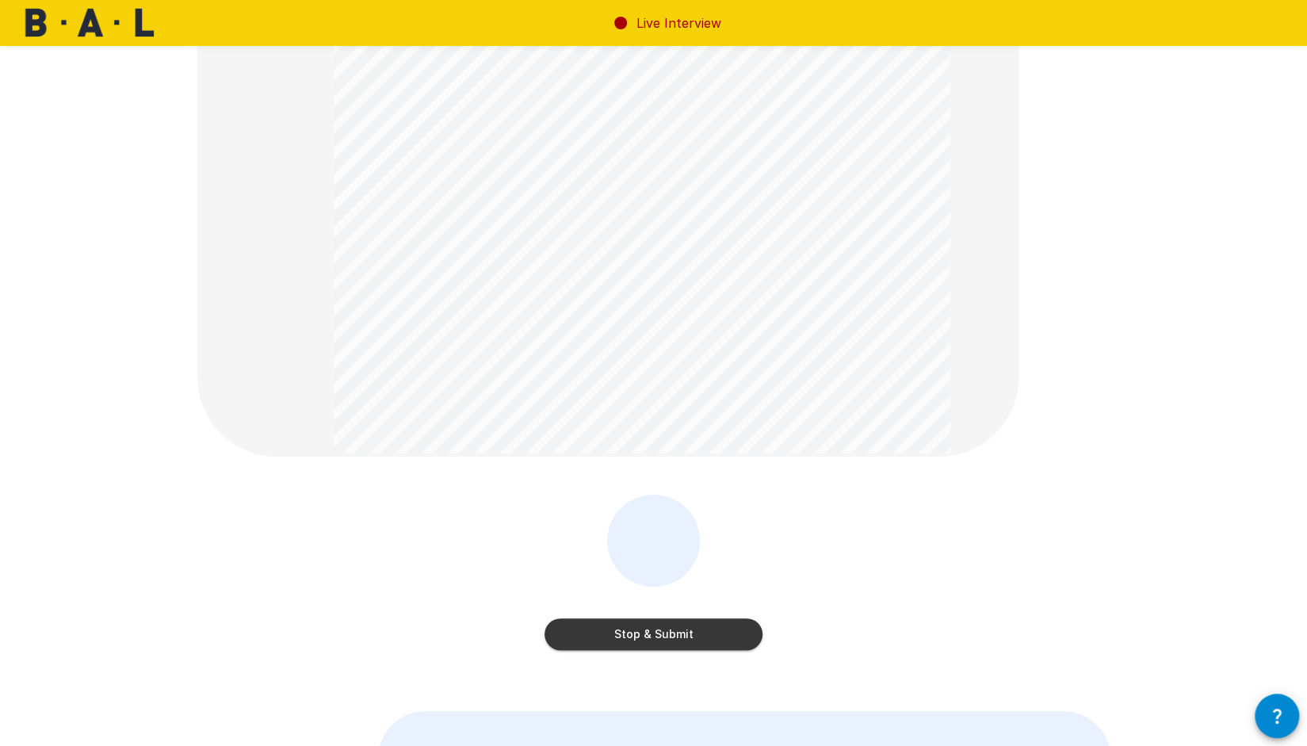
click at [590, 639] on button "Stop & Submit" at bounding box center [653, 634] width 218 height 32
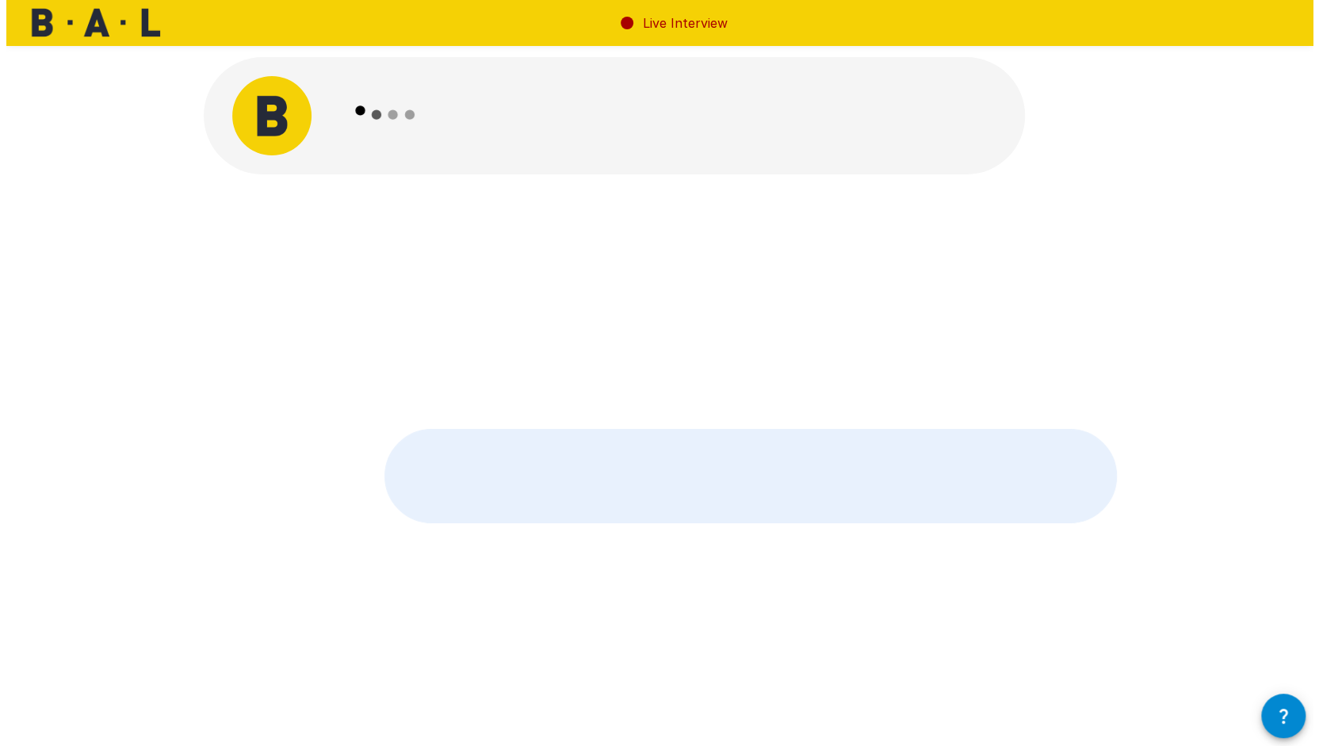
scroll to position [0, 0]
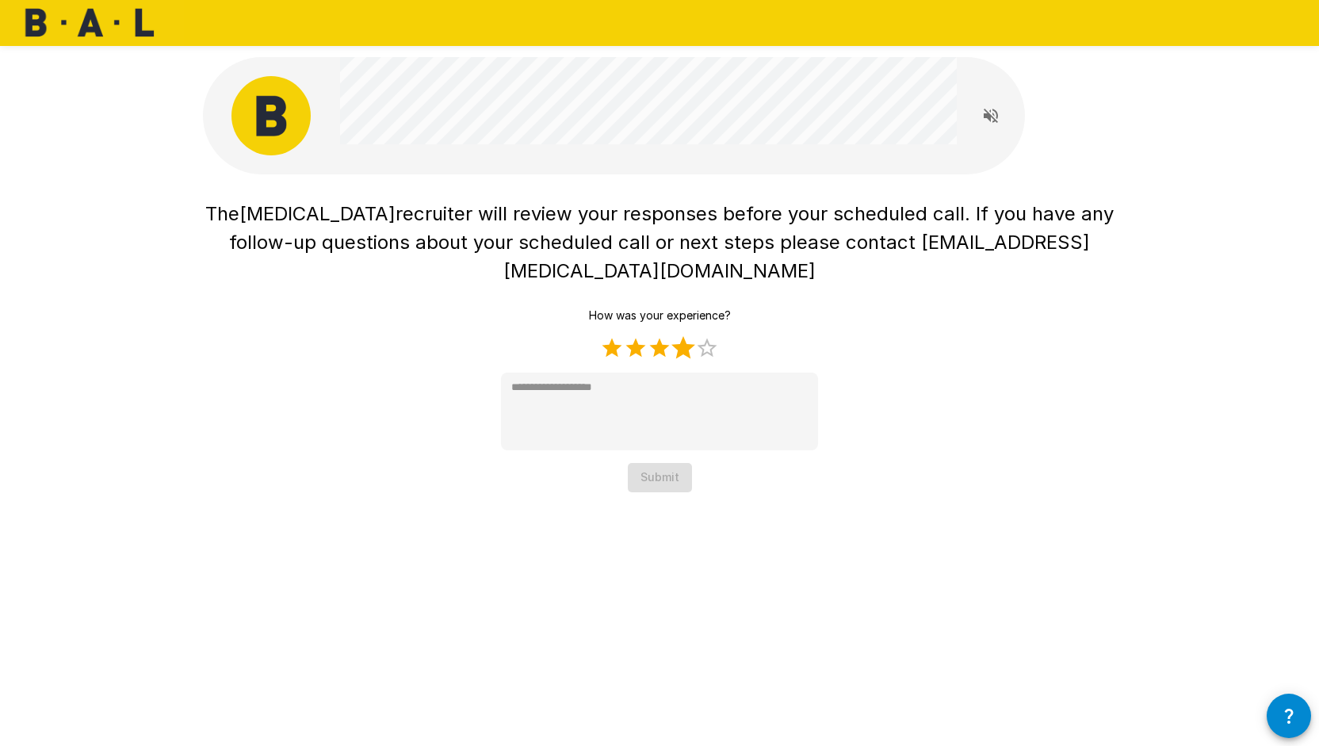
click at [685, 336] on label "4 Stars" at bounding box center [683, 348] width 24 height 24
type textarea "*"
click at [672, 463] on button "Submit" at bounding box center [660, 477] width 64 height 29
